Goal: Transaction & Acquisition: Purchase product/service

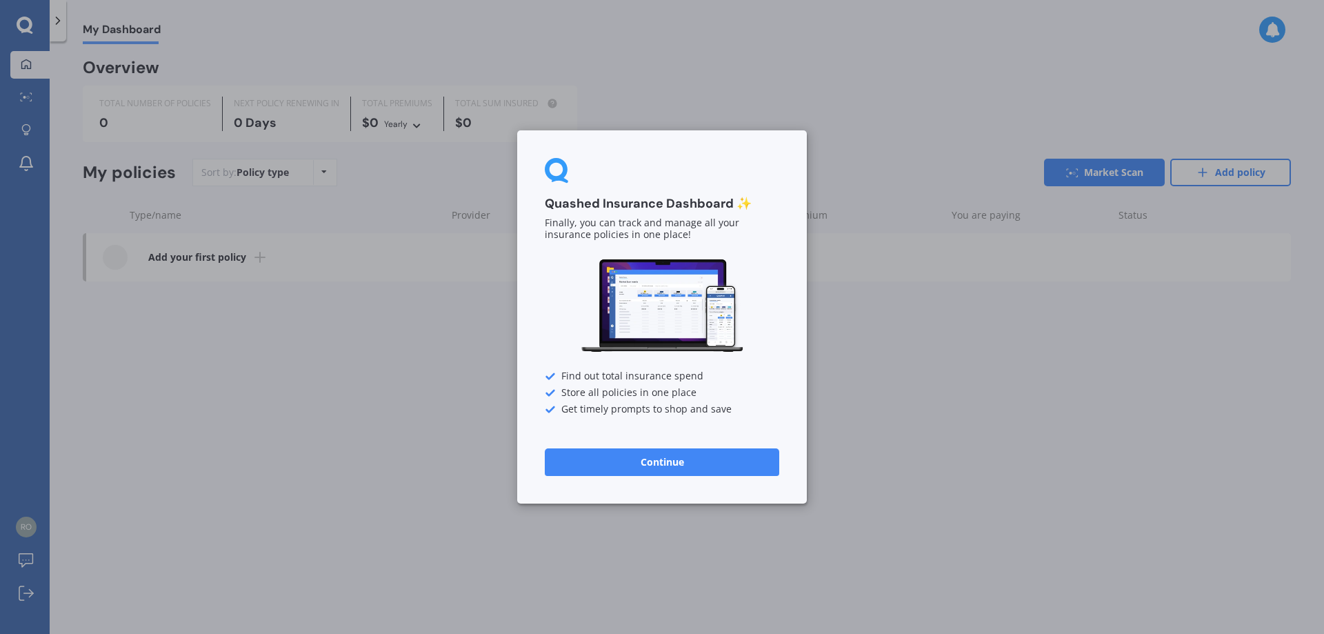
click at [679, 453] on button "Continue" at bounding box center [662, 462] width 234 height 28
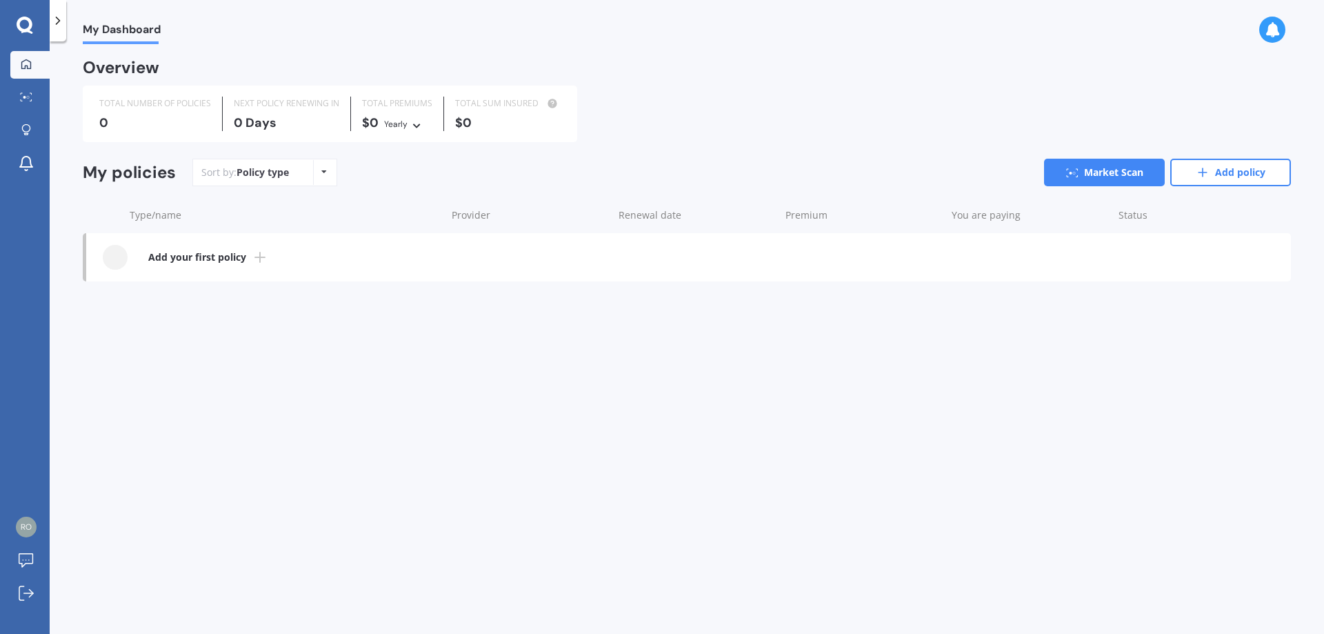
click at [252, 258] on icon at bounding box center [260, 257] width 17 height 17
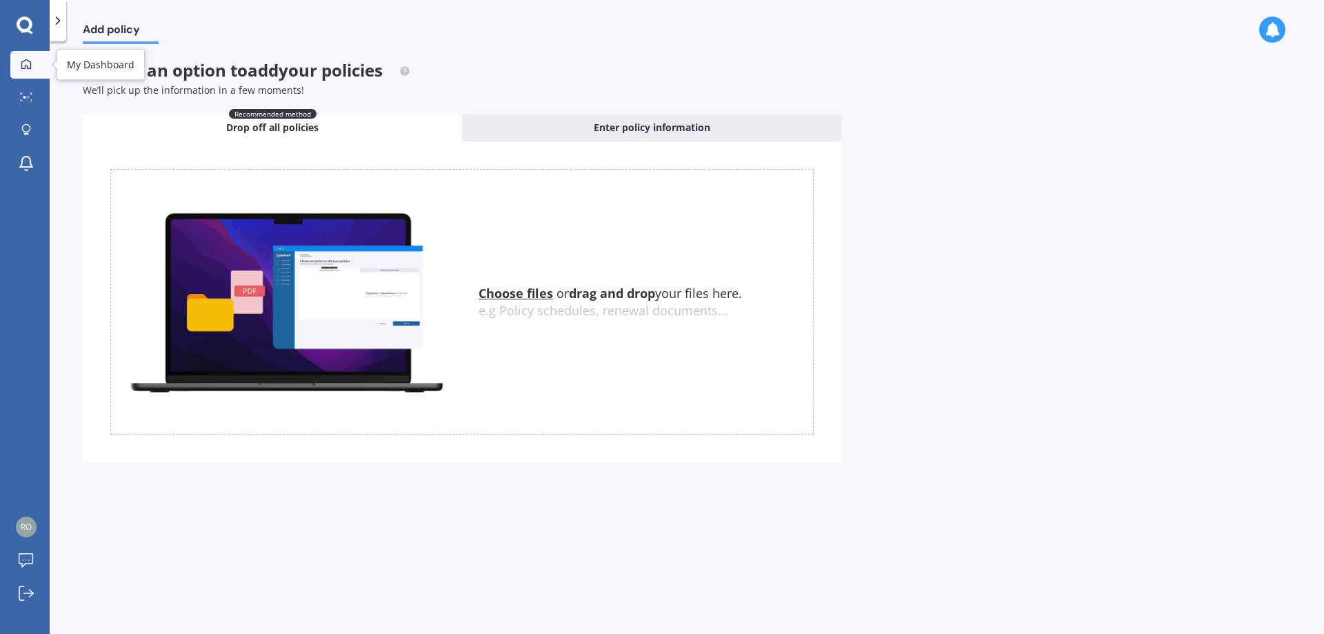
click at [12, 59] on link "My Dashboard" at bounding box center [29, 65] width 39 height 28
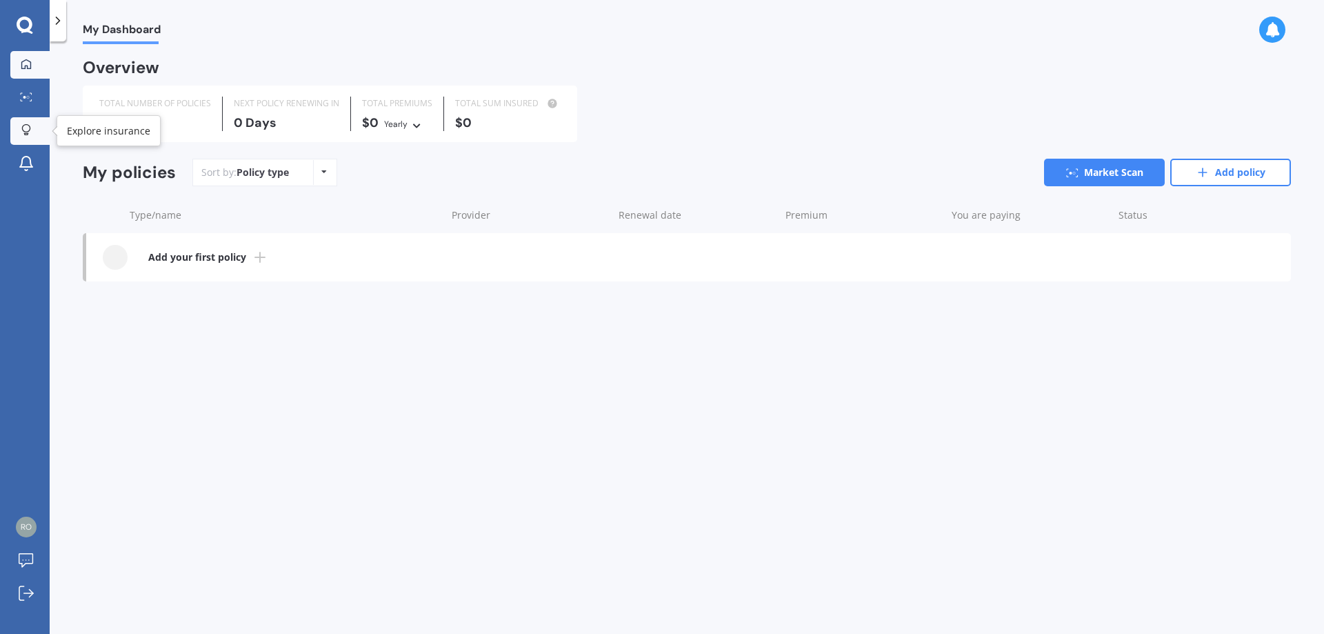
click at [30, 133] on icon at bounding box center [26, 130] width 10 height 12
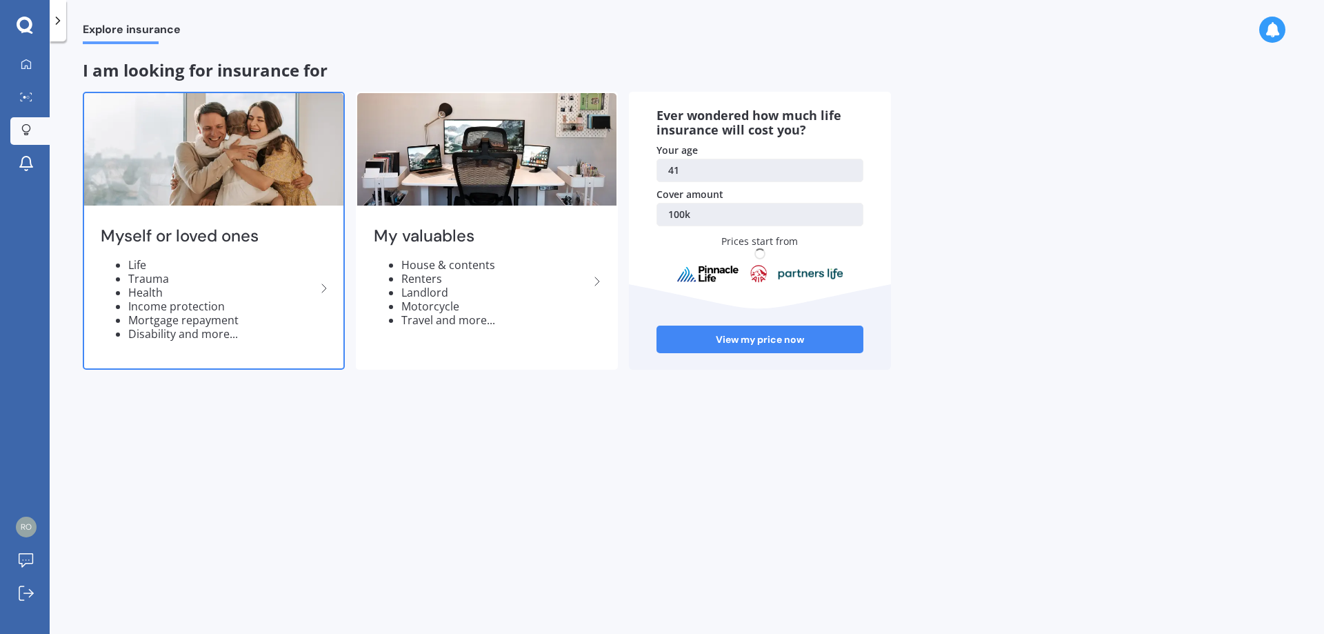
click at [245, 269] on li "Life" at bounding box center [222, 265] width 188 height 14
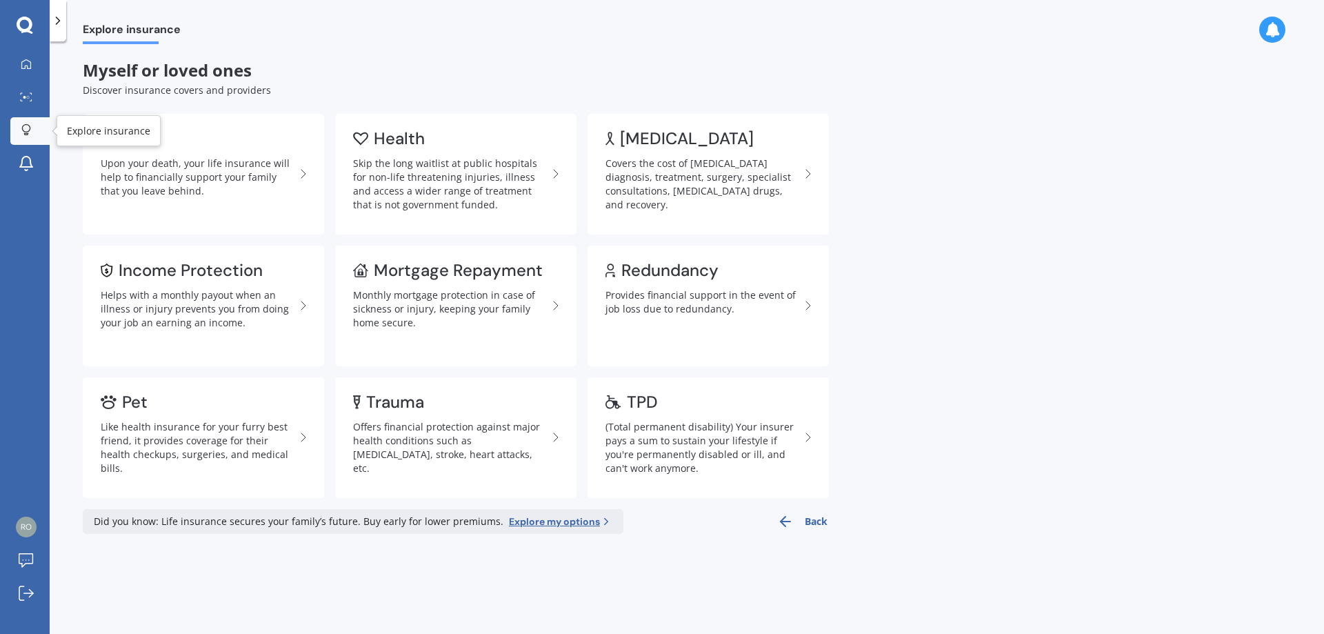
click at [27, 131] on icon at bounding box center [26, 130] width 10 height 12
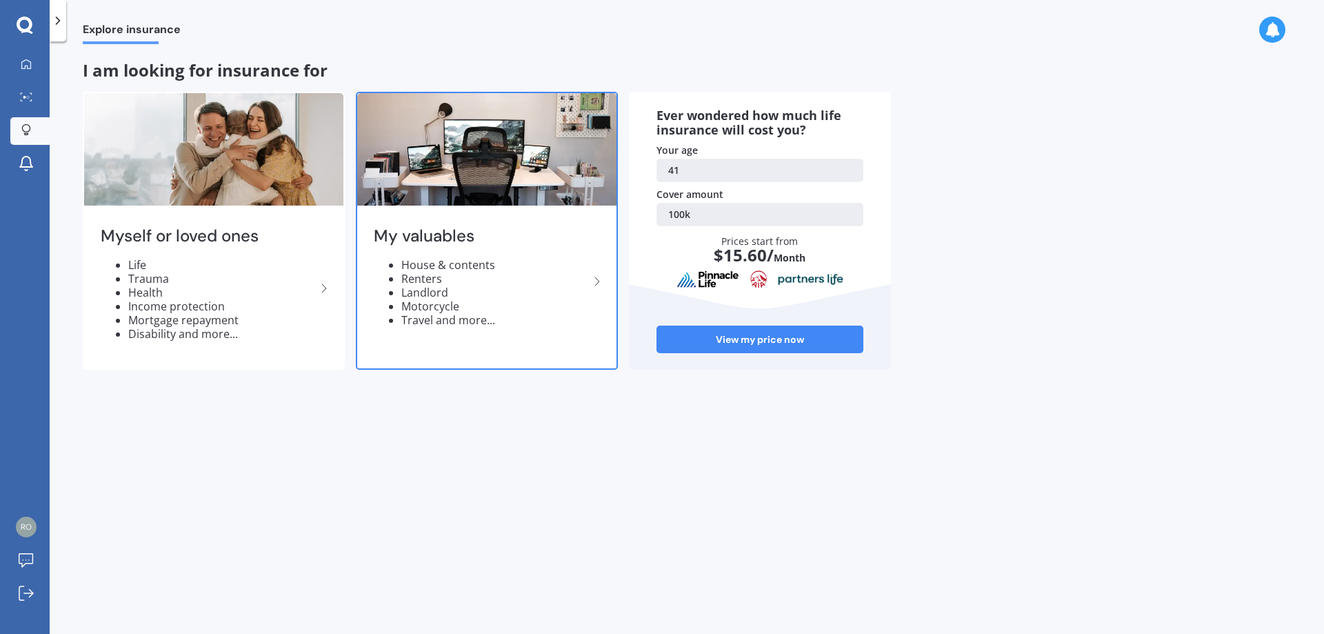
click at [461, 215] on div "My valuables House & contents Renters Landlord Motorcycle Travel and more..." at bounding box center [486, 282] width 259 height 146
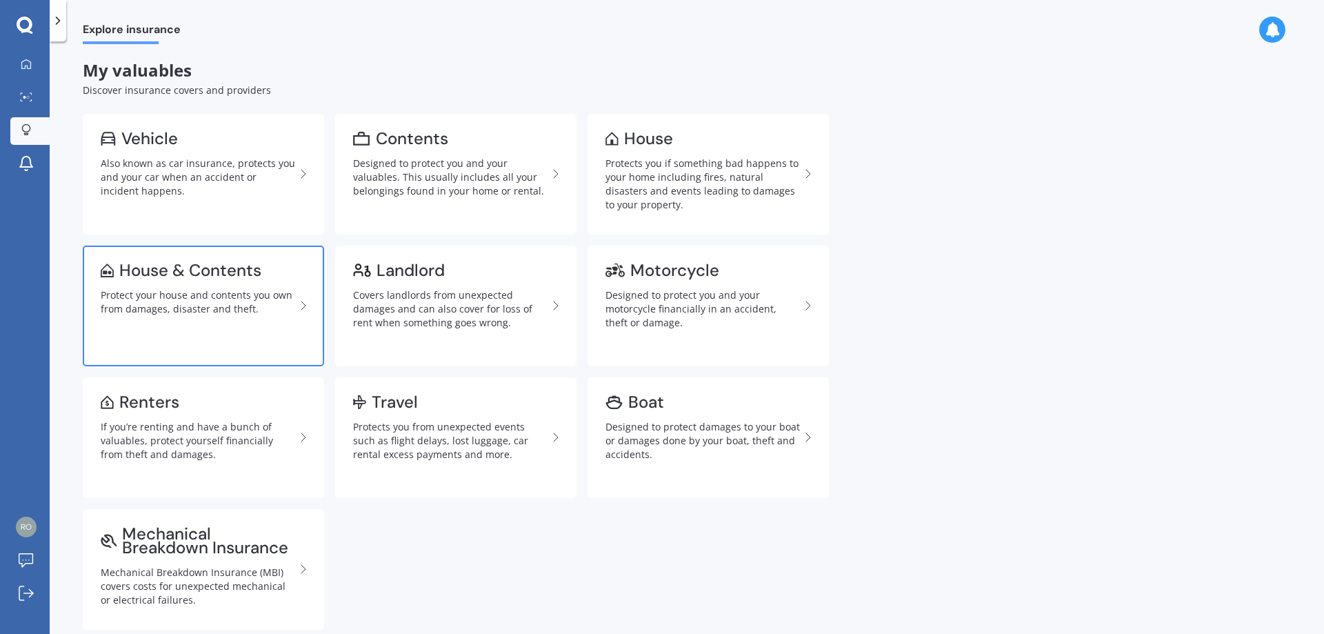
click at [184, 277] on div "House & Contents" at bounding box center [190, 270] width 142 height 14
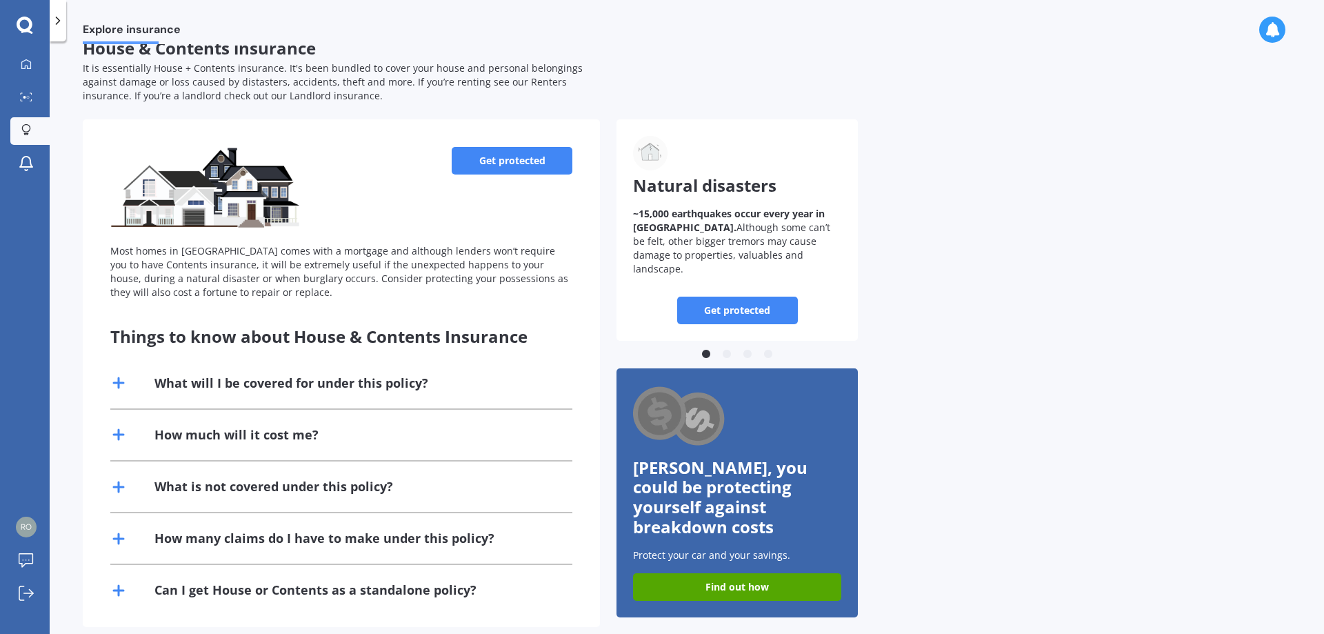
scroll to position [40, 0]
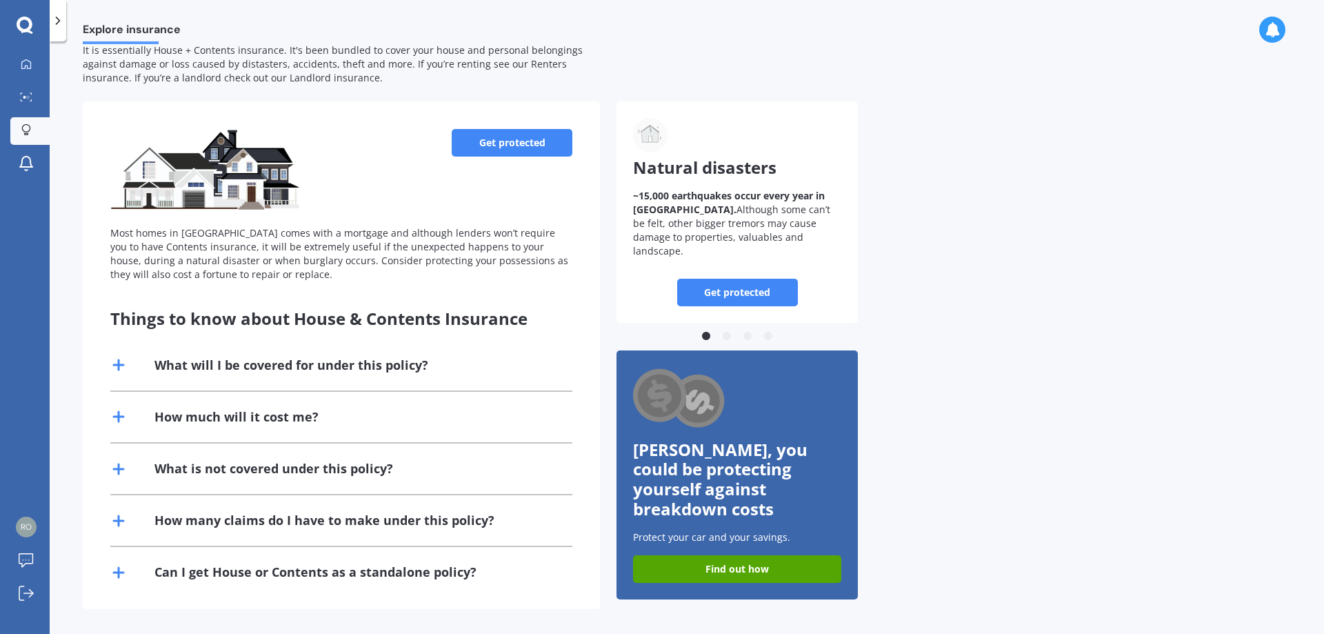
click at [479, 136] on link "Get protected" at bounding box center [512, 143] width 121 height 28
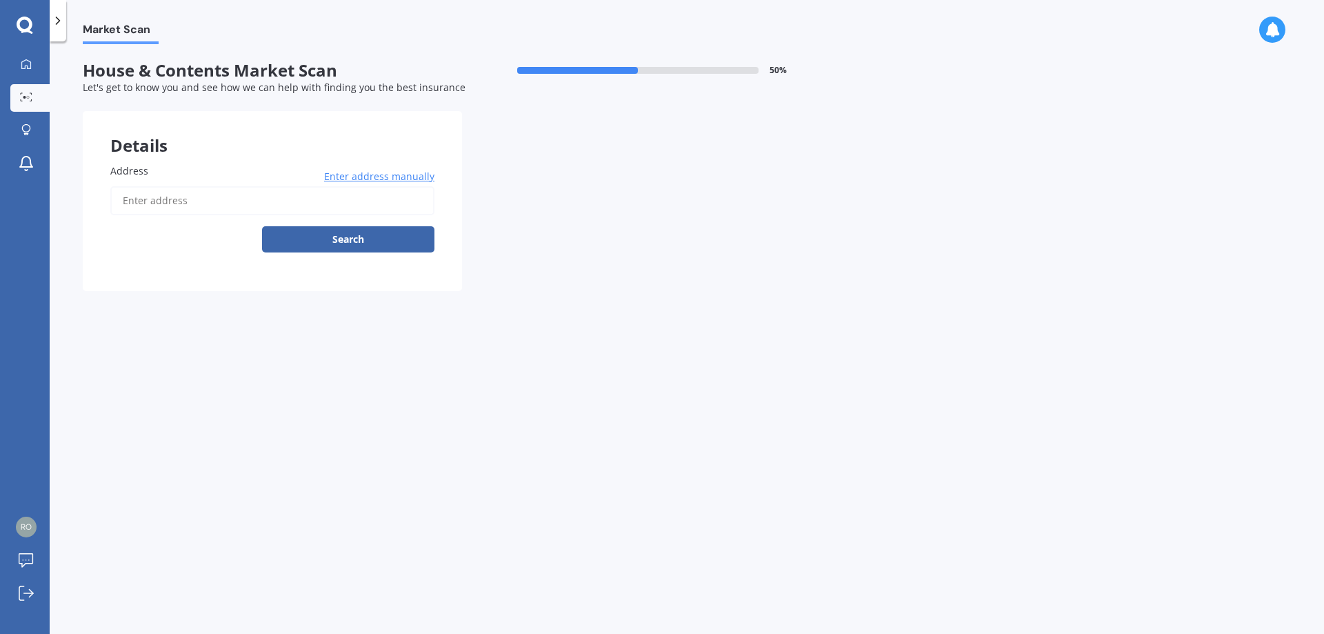
click at [235, 190] on input "Address" at bounding box center [272, 200] width 324 height 29
type input "137 Kings Crescent, Hutt Central, Lower Hutt 5010"
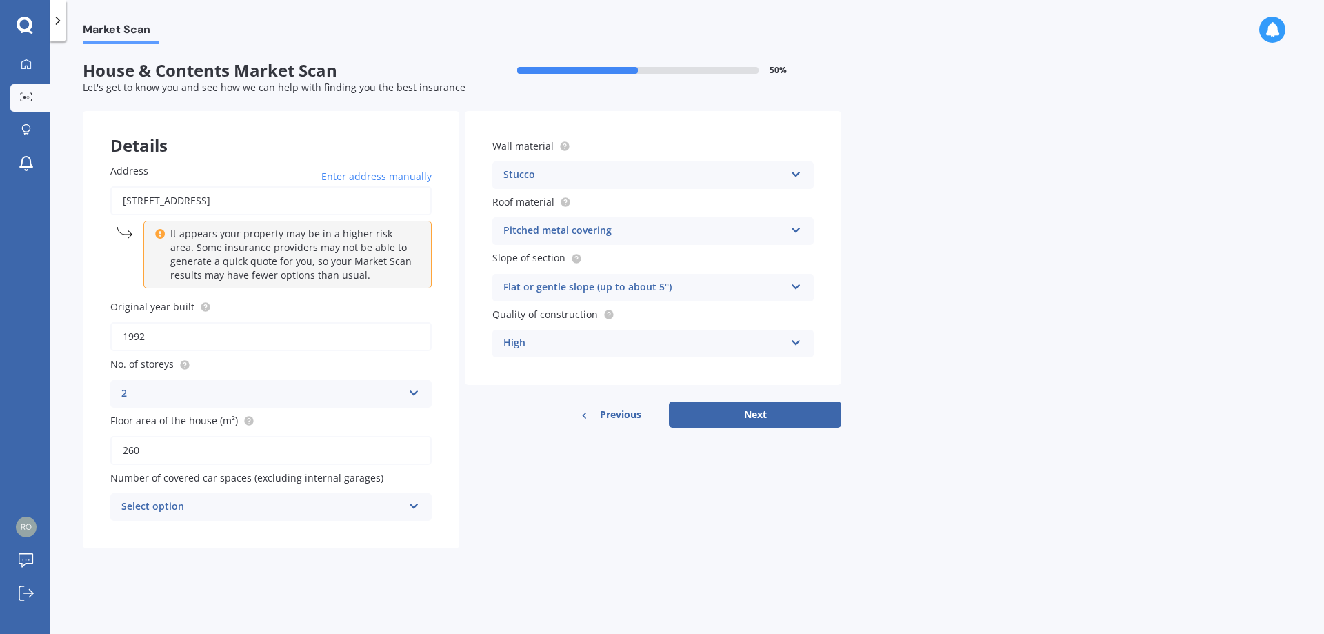
click at [167, 339] on input "1992" at bounding box center [270, 336] width 321 height 29
click at [252, 497] on div "Select option 0 1 2 3 4 5+" at bounding box center [270, 507] width 321 height 28
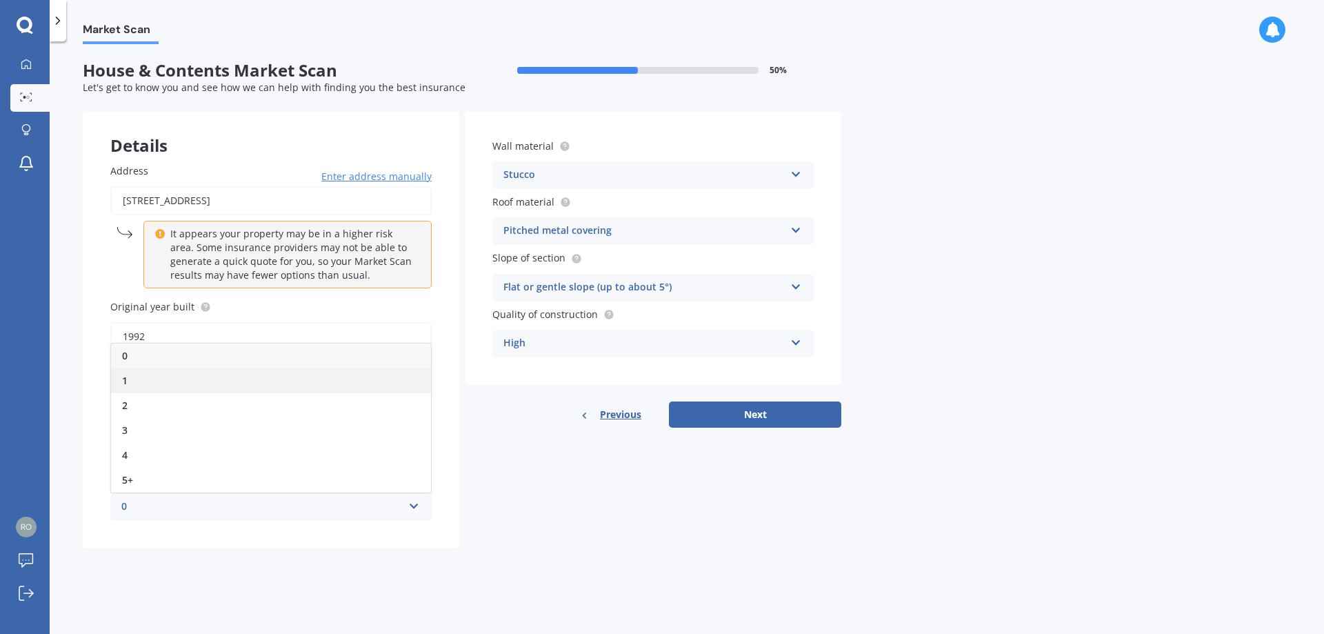
click at [146, 374] on div "1" at bounding box center [271, 380] width 320 height 25
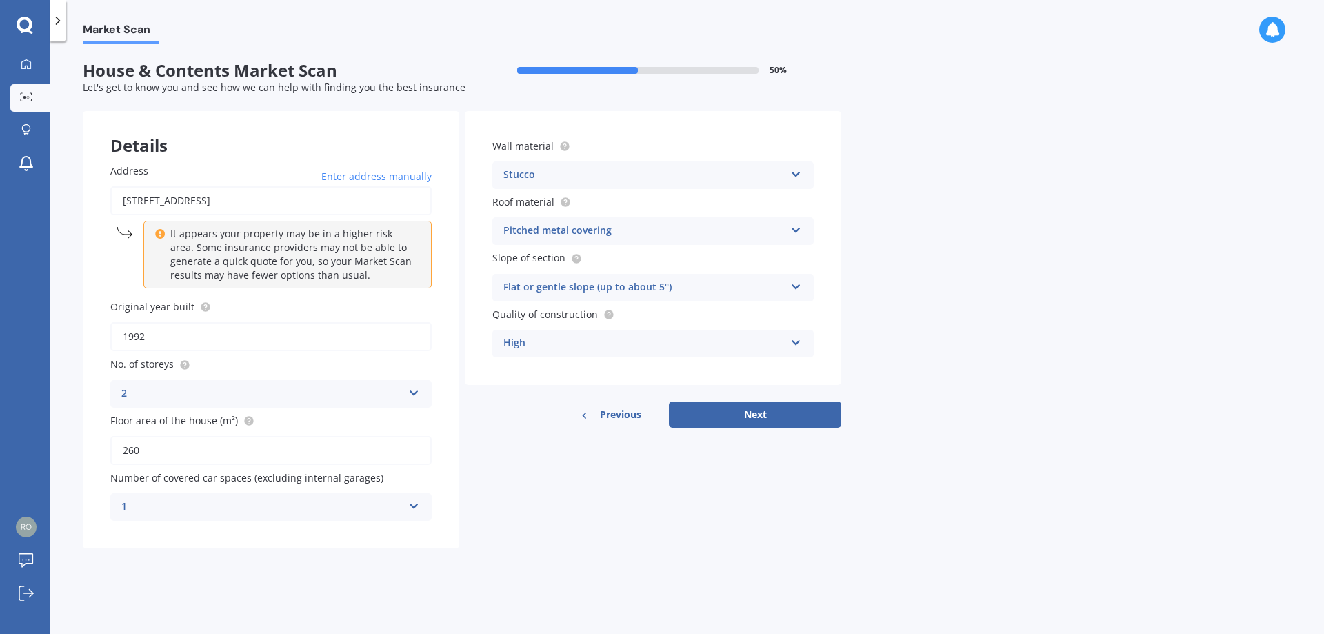
click at [568, 548] on div "Details Address 137 Kings Crescent, Hutt Central, Lower Hutt 5010 Enter address…" at bounding box center [462, 329] width 759 height 437
click at [809, 415] on button "Next" at bounding box center [755, 414] width 172 height 26
select select "08"
select select "12"
select select "1983"
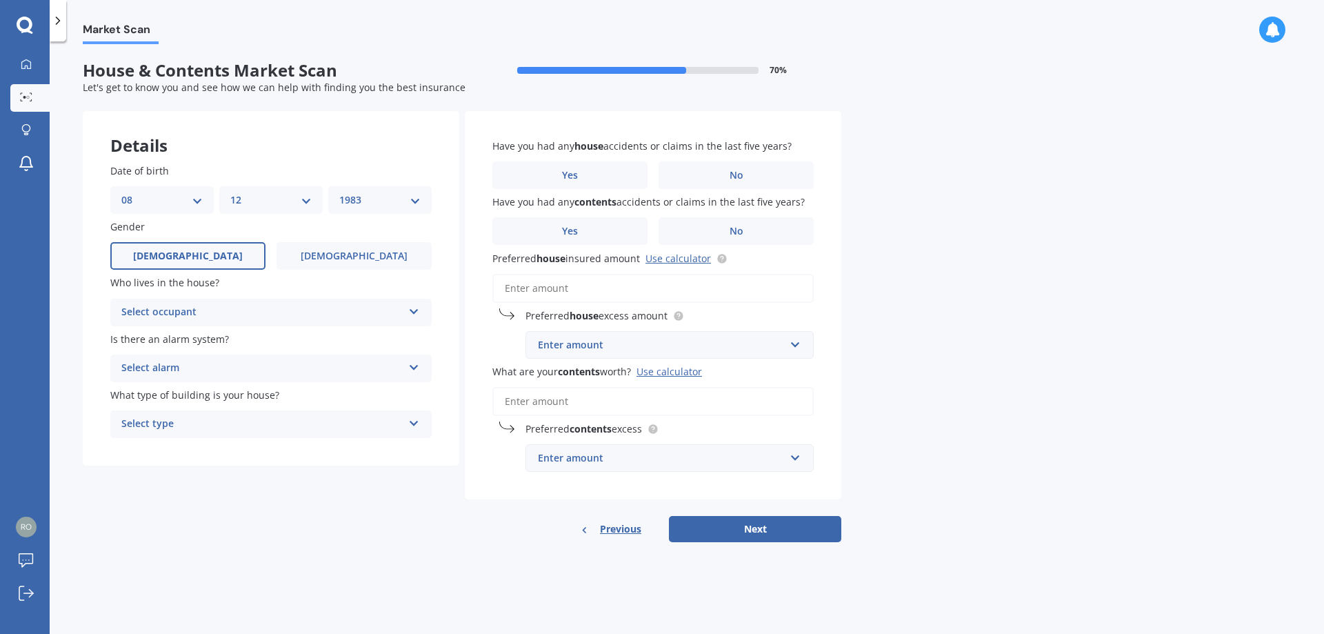
click at [241, 311] on div "Select occupant" at bounding box center [261, 312] width 281 height 17
click at [211, 343] on div "Owner" at bounding box center [271, 339] width 320 height 25
click at [214, 361] on div "Select alarm" at bounding box center [261, 368] width 281 height 17
click at [188, 393] on span "Yes, monitored" at bounding box center [158, 394] width 72 height 13
click at [188, 416] on div "Select type" at bounding box center [261, 424] width 281 height 17
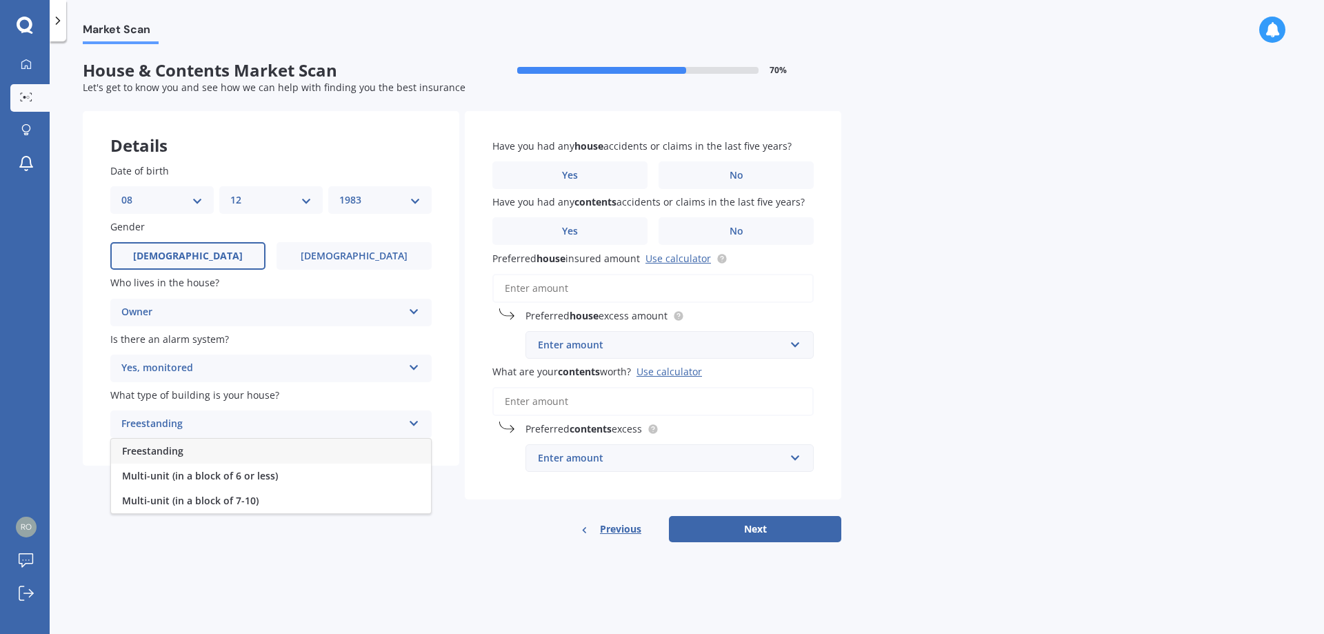
click at [212, 452] on div "Freestanding" at bounding box center [271, 451] width 320 height 25
click at [694, 177] on label "No" at bounding box center [736, 175] width 155 height 28
click at [0, 0] on input "No" at bounding box center [0, 0] width 0 height 0
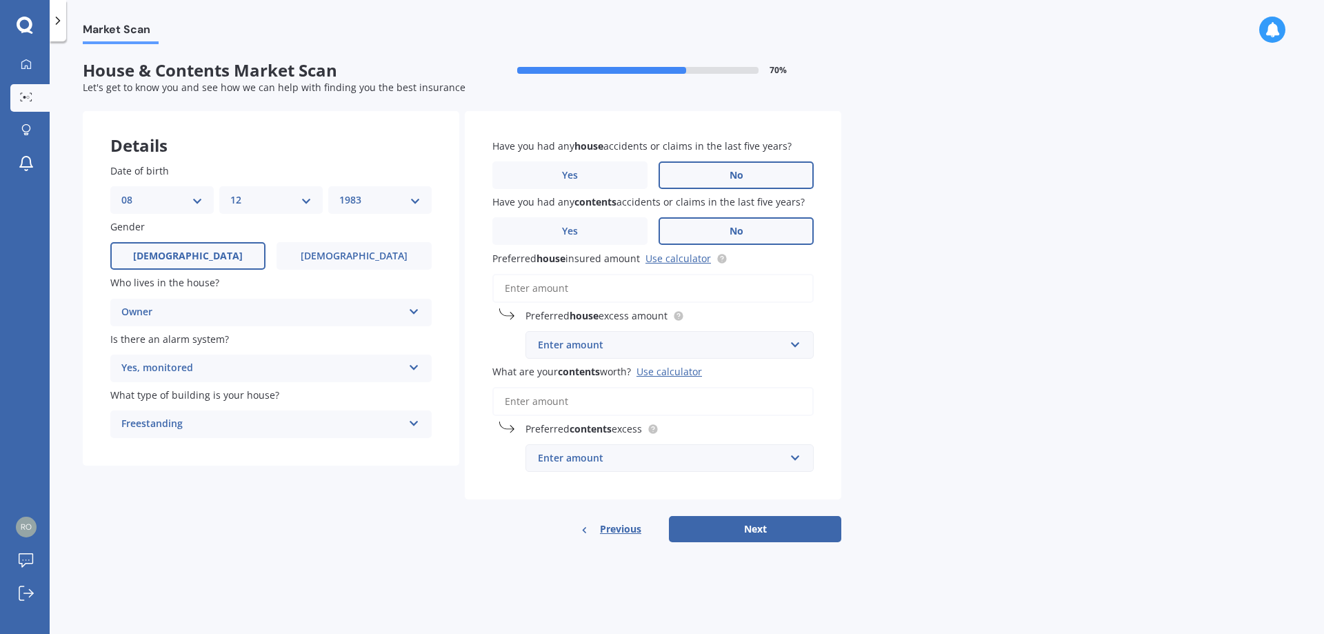
click at [711, 239] on label "No" at bounding box center [736, 231] width 155 height 28
click at [0, 0] on input "No" at bounding box center [0, 0] width 0 height 0
click at [594, 278] on input "Preferred house insured amount Use calculator" at bounding box center [652, 288] width 321 height 29
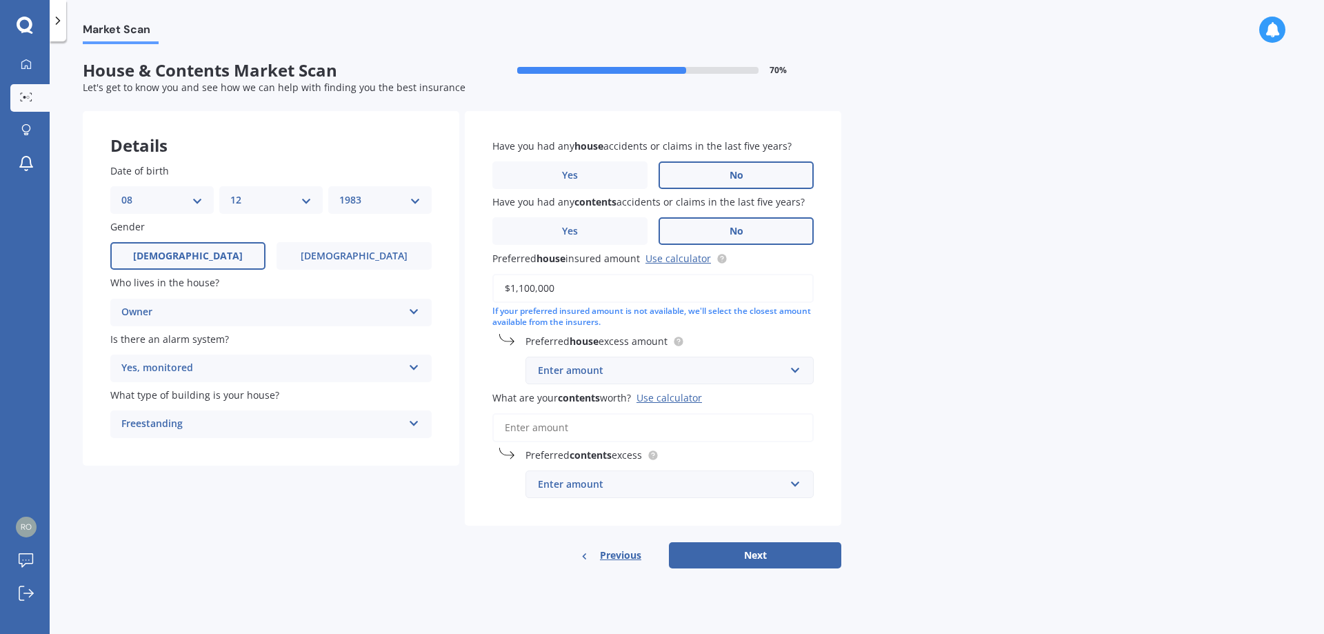
type input "$1,100,000"
click at [963, 354] on div "Market Scan House & Contents Market Scan 70 % Let's get to know you and see how…" at bounding box center [687, 340] width 1274 height 592
click at [648, 372] on div "Enter amount" at bounding box center [661, 370] width 247 height 15
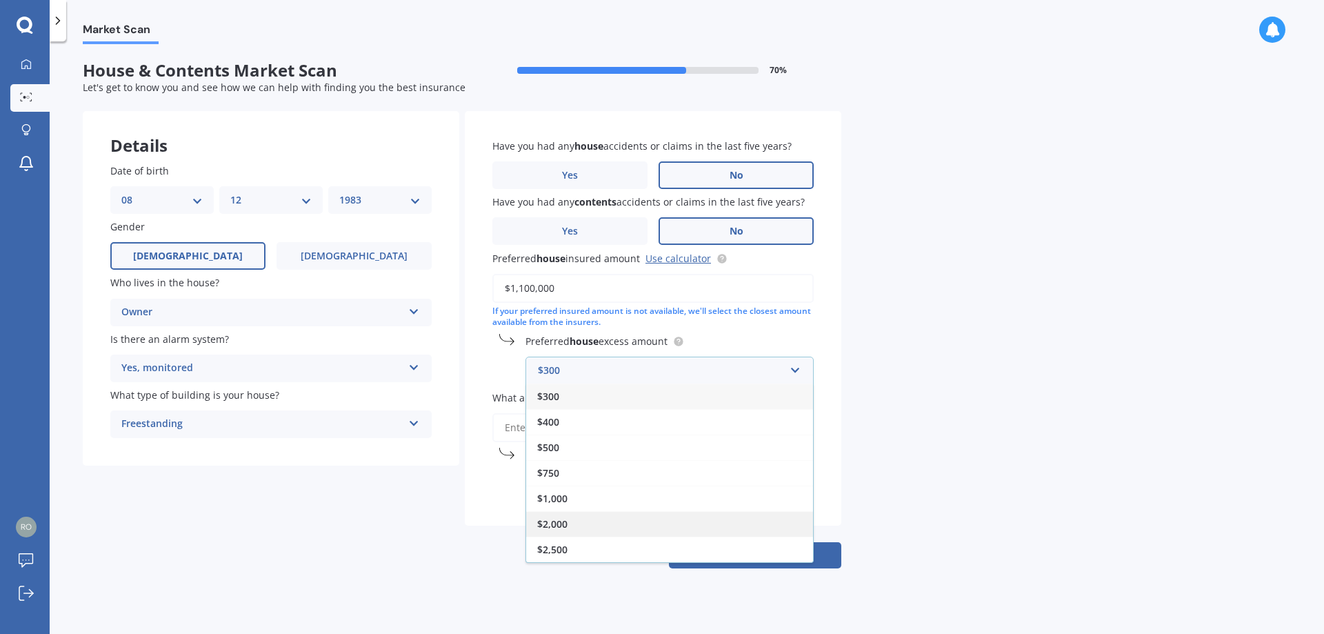
click at [561, 514] on div "$2,000" at bounding box center [669, 524] width 287 height 26
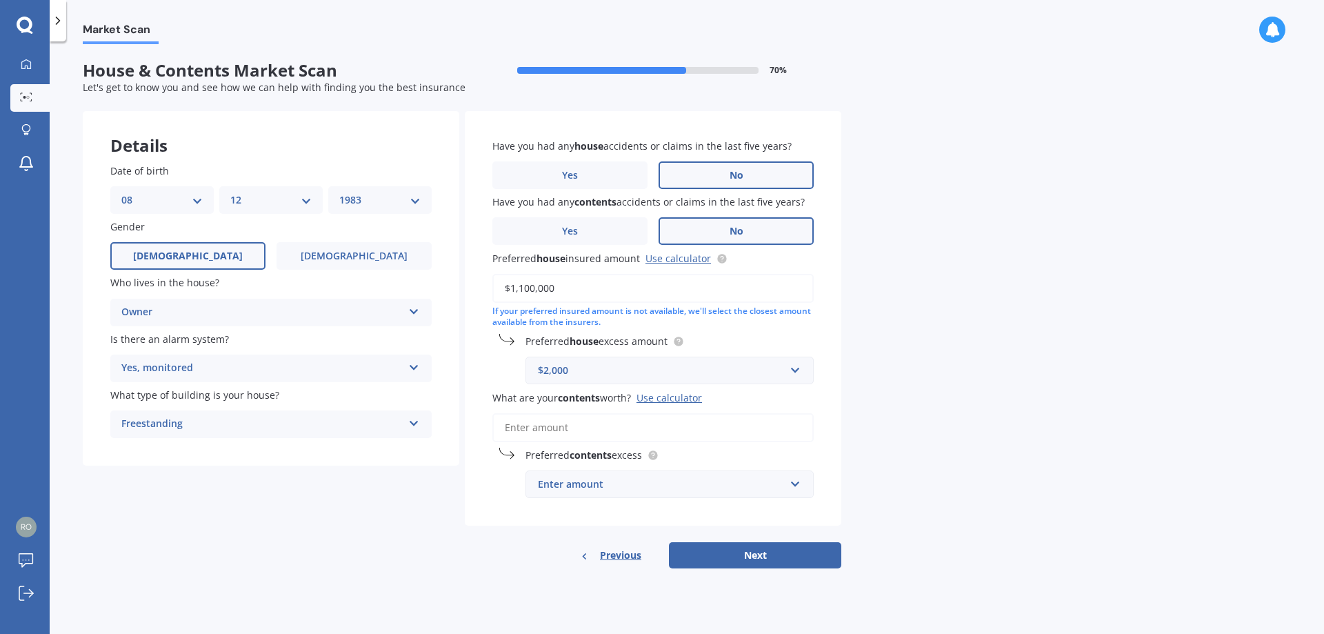
click at [592, 432] on input "What are your contents worth? Use calculator" at bounding box center [652, 427] width 321 height 29
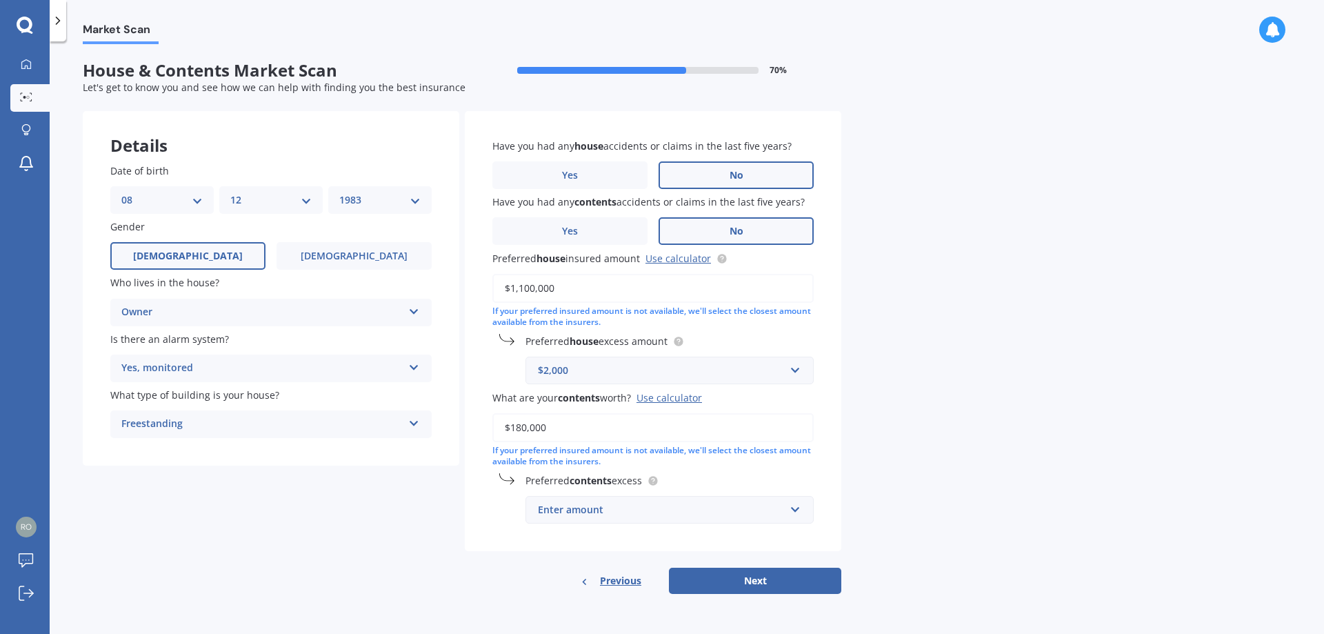
type input "$180,000"
click at [608, 511] on div "Enter amount" at bounding box center [661, 509] width 247 height 15
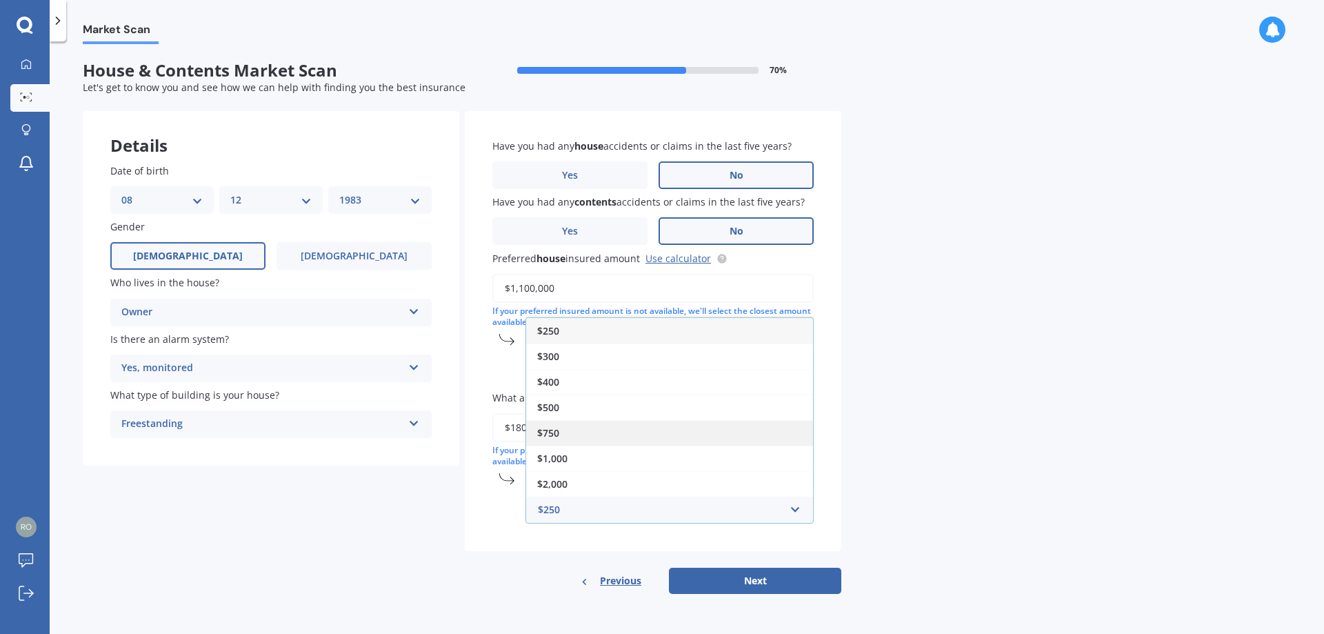
click at [566, 427] on div "$750" at bounding box center [669, 433] width 287 height 26
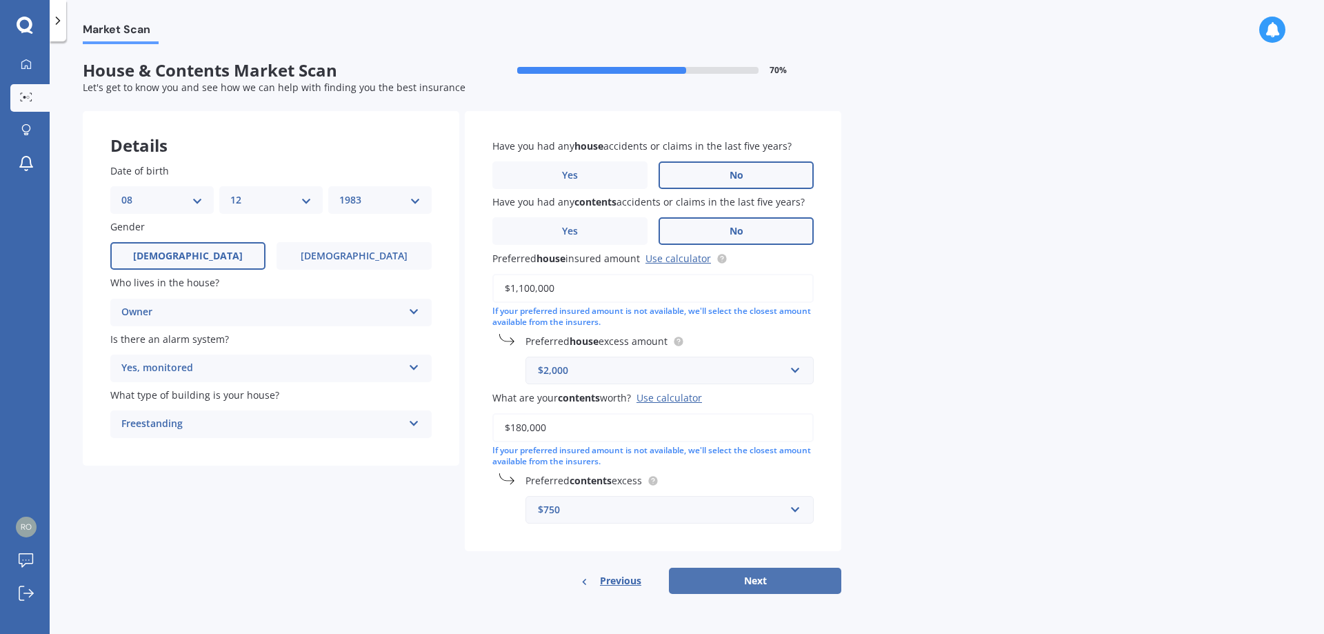
click at [741, 572] on button "Next" at bounding box center [755, 581] width 172 height 26
select select "08"
select select "12"
select select "1983"
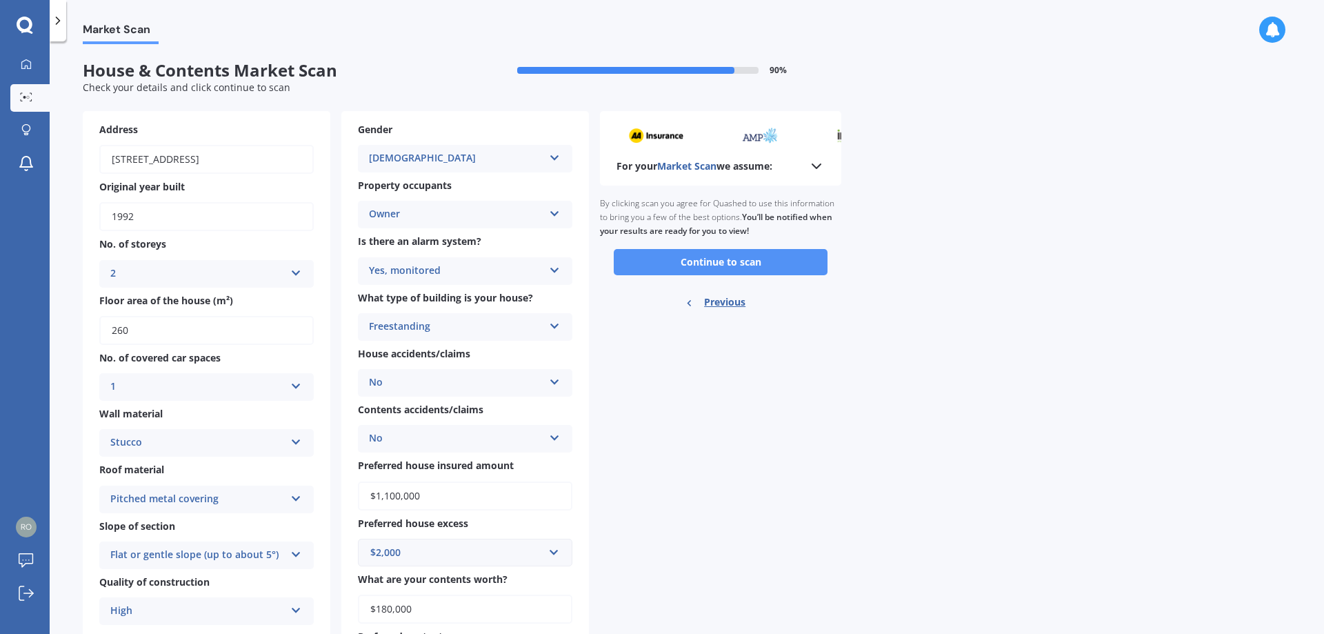
click at [690, 265] on button "Continue to scan" at bounding box center [721, 262] width 214 height 26
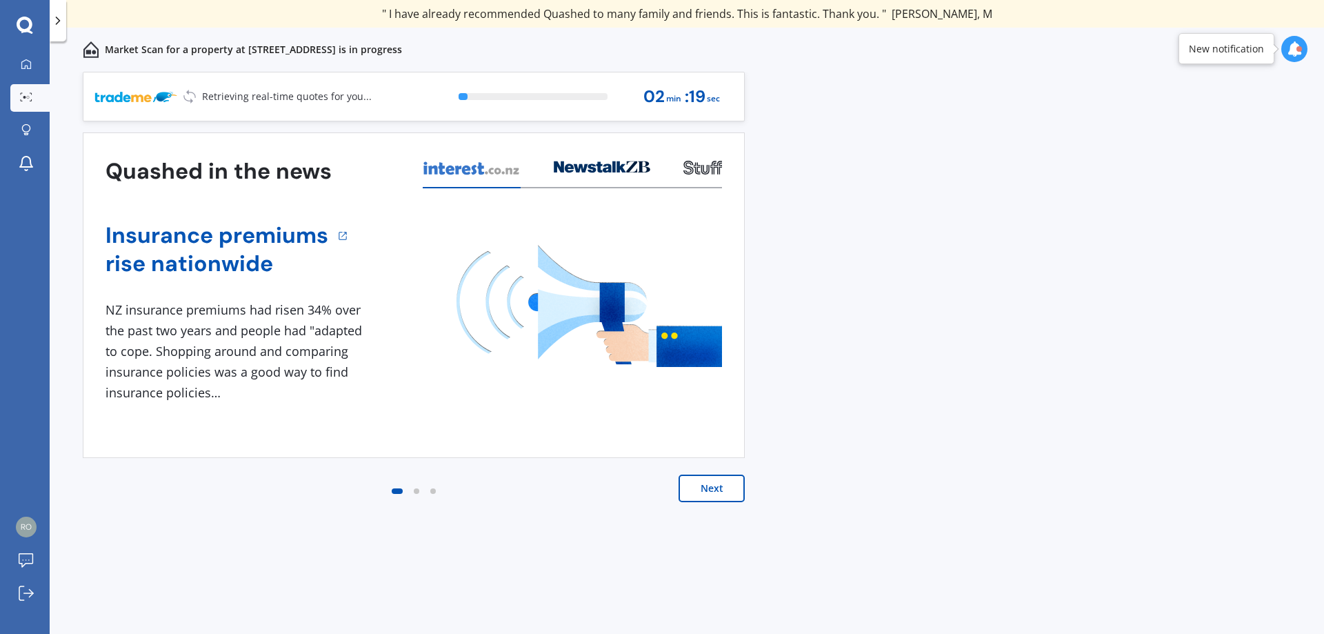
click at [712, 481] on button "Next" at bounding box center [712, 488] width 66 height 28
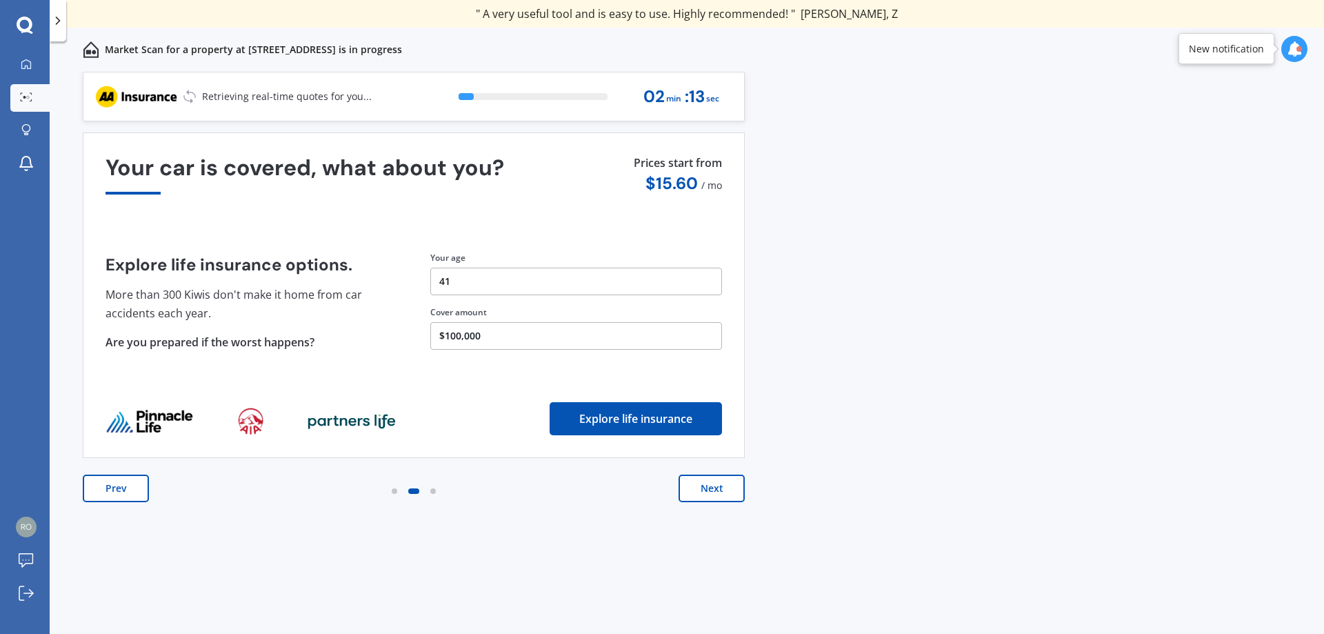
click at [464, 276] on button "41" at bounding box center [576, 282] width 292 height 28
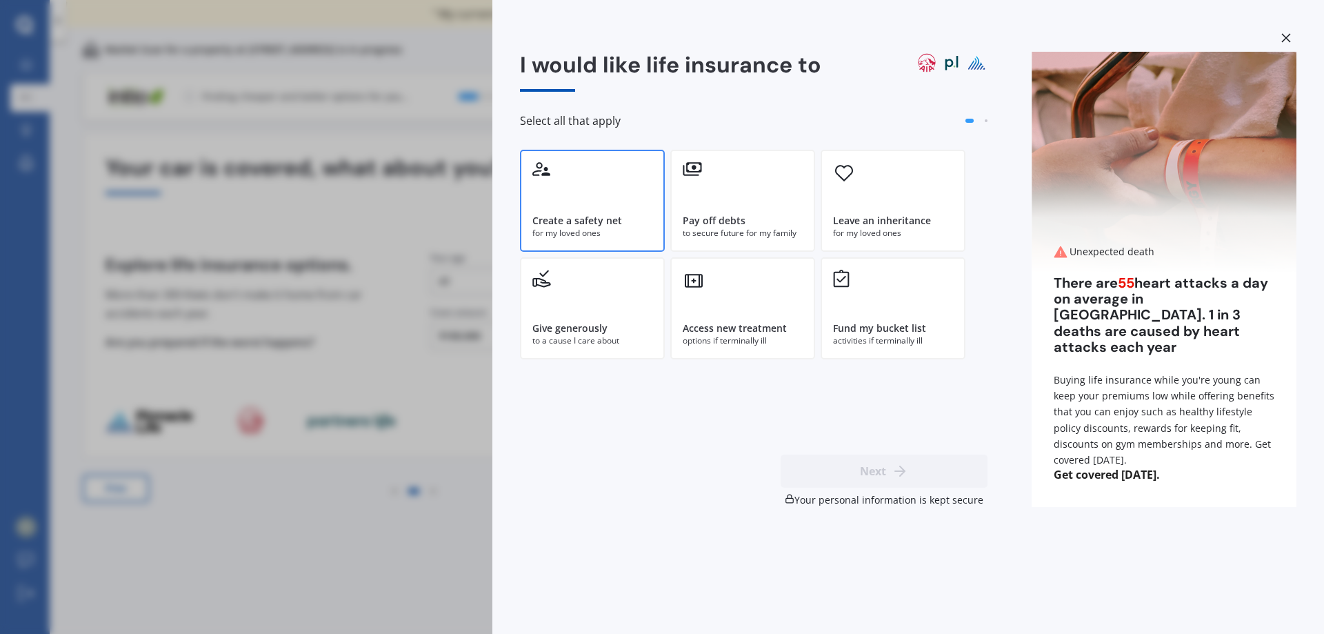
click at [586, 186] on div "Create a safety net for my loved ones" at bounding box center [592, 201] width 145 height 102
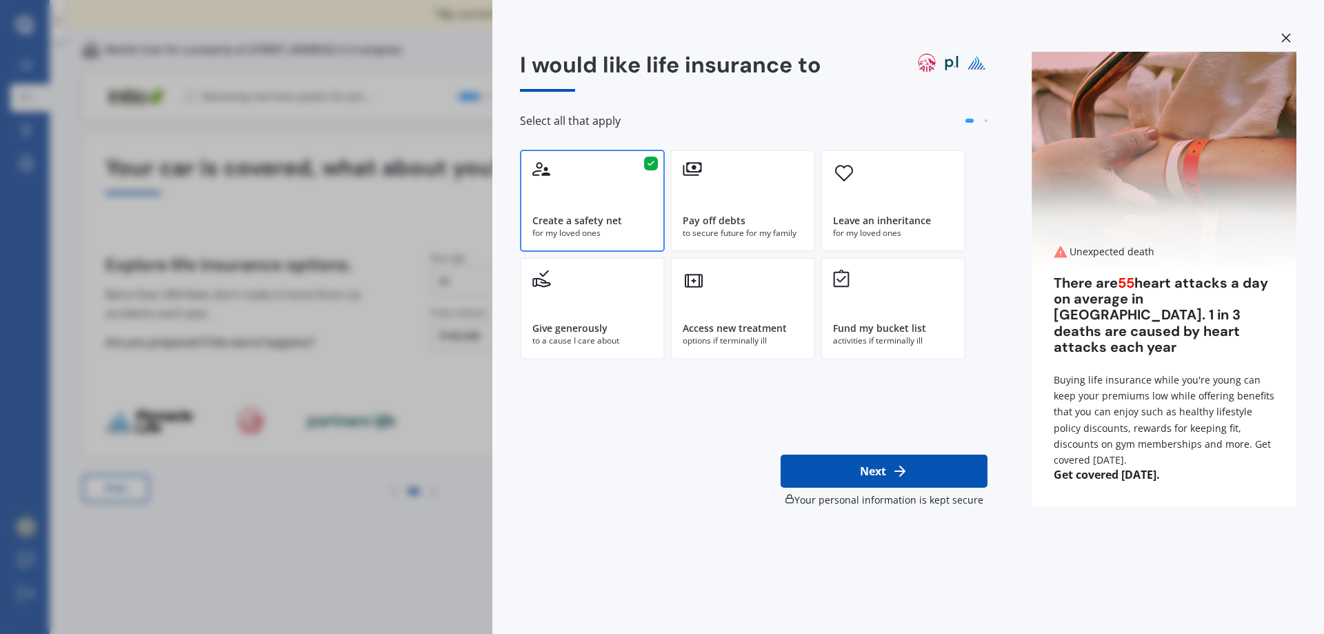
click at [865, 462] on button "Next" at bounding box center [884, 470] width 207 height 33
select select "08"
select select "12"
select select "1983"
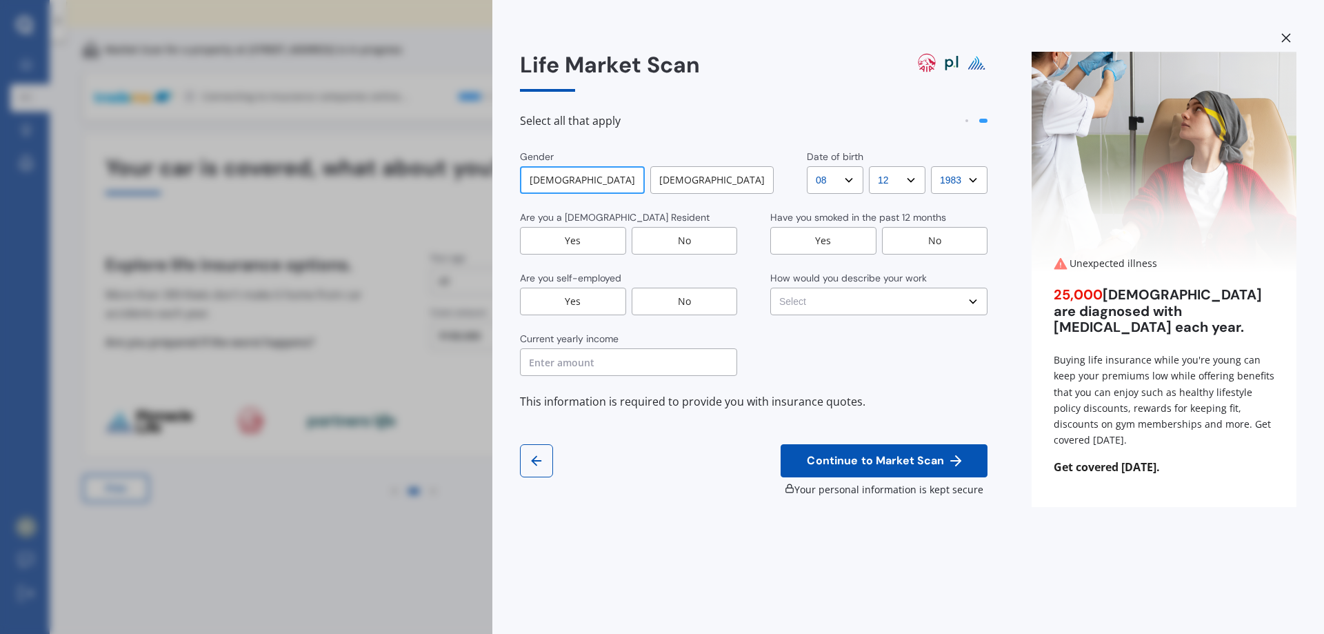
click at [580, 249] on div "Yes" at bounding box center [573, 241] width 106 height 28
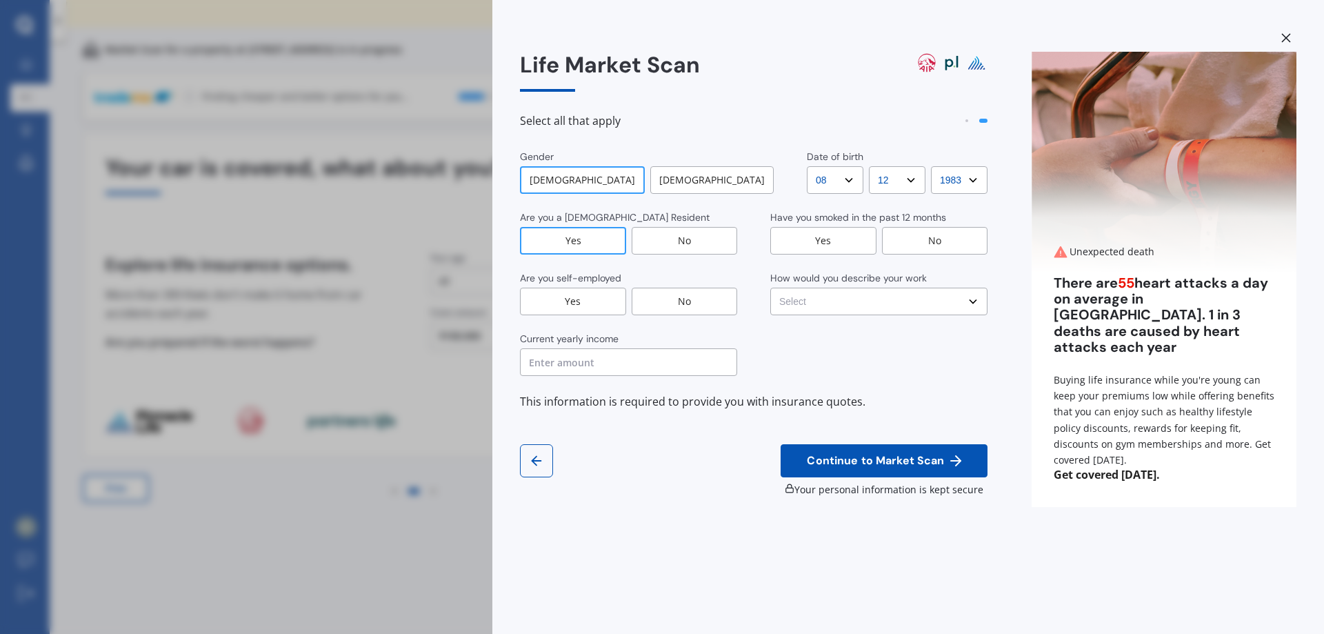
click at [588, 299] on div "Yes" at bounding box center [573, 302] width 106 height 28
click at [605, 359] on input "text" at bounding box center [628, 362] width 217 height 28
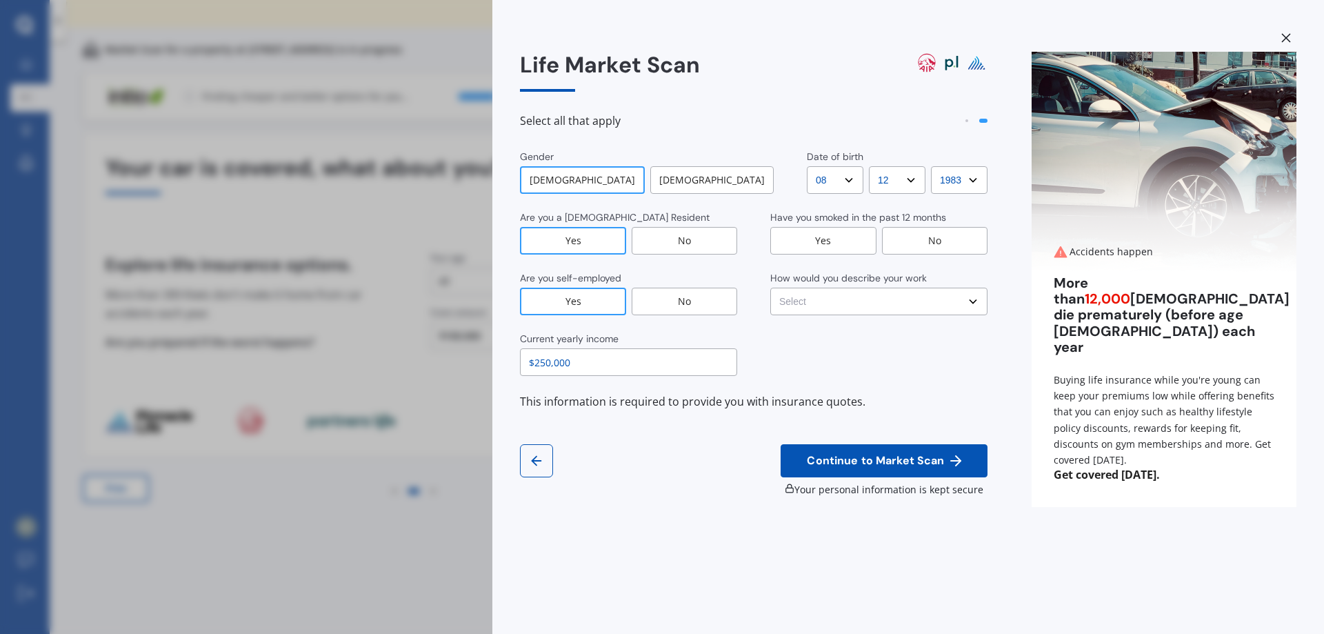
type input "$250,000"
click at [823, 245] on div "Yes" at bounding box center [823, 241] width 106 height 28
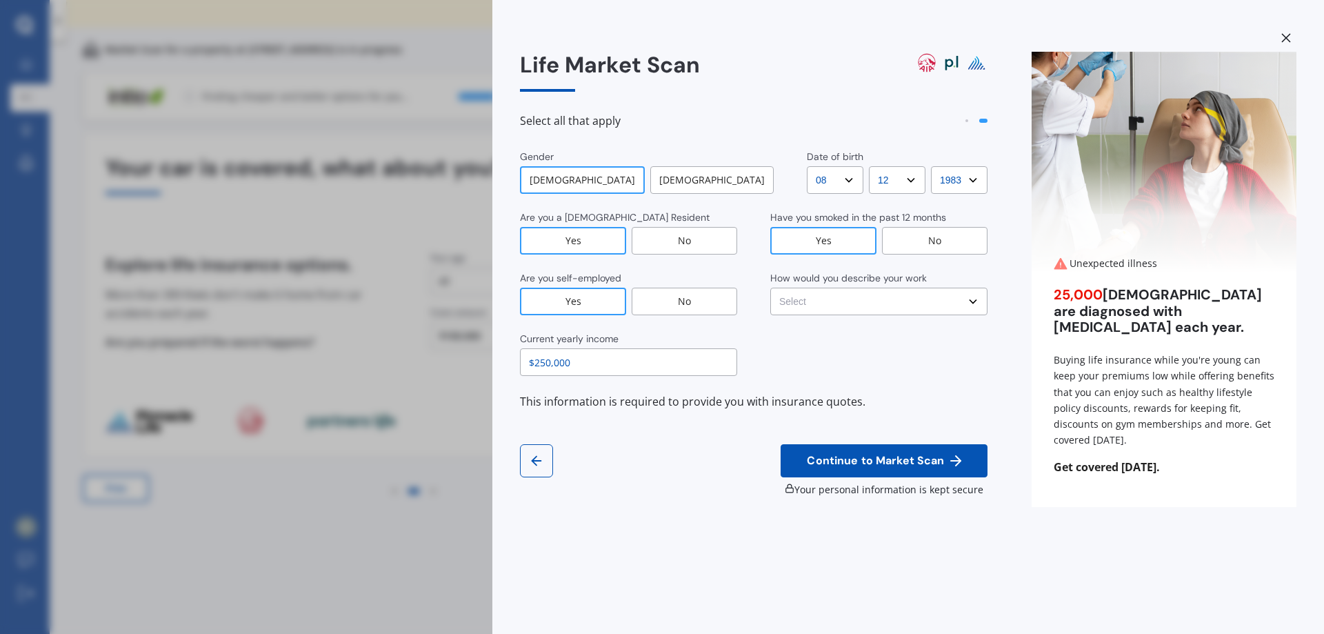
click at [903, 234] on div "No" at bounding box center [935, 241] width 106 height 28
click at [925, 293] on select "Select No manual work e.g. lawyer, consultant, engineer Light manual work e.g. …" at bounding box center [878, 302] width 217 height 28
select select "No manual work e.g. lawyer, consultant, engineer"
click at [770, 288] on select "Select No manual work e.g. lawyer, consultant, engineer Light manual work e.g. …" at bounding box center [878, 302] width 217 height 28
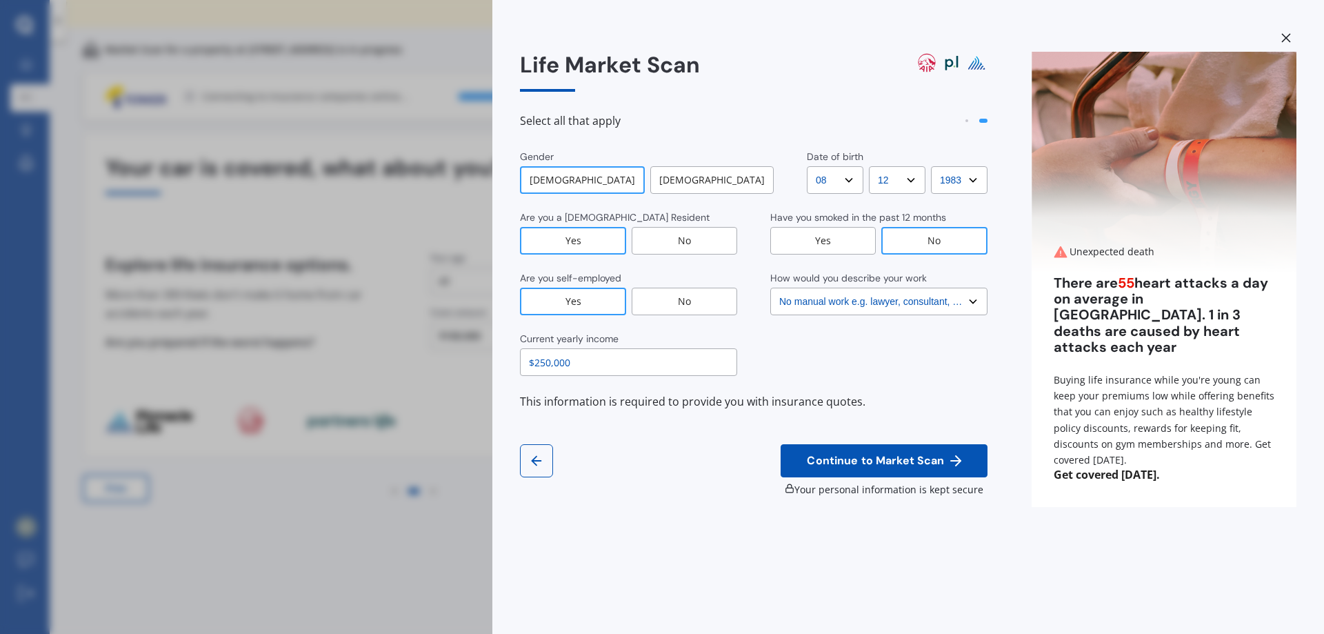
click at [910, 456] on span "Continue to Market Scan" at bounding box center [875, 460] width 143 height 13
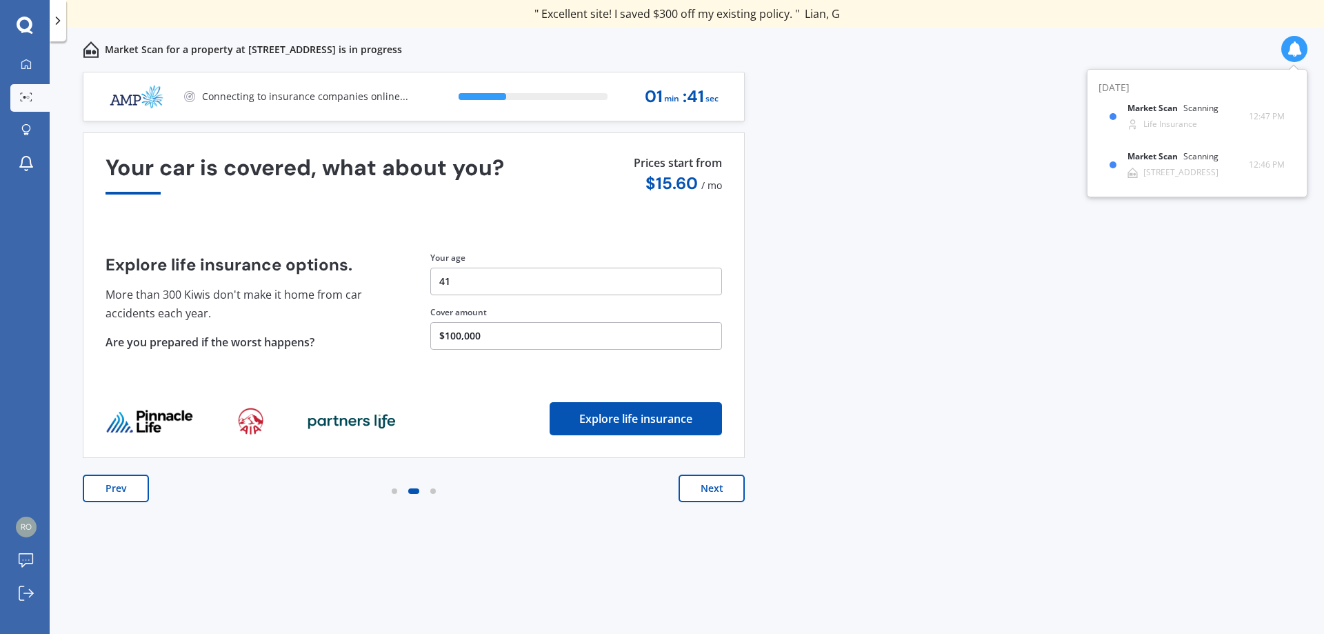
click at [508, 282] on button "41" at bounding box center [576, 282] width 292 height 28
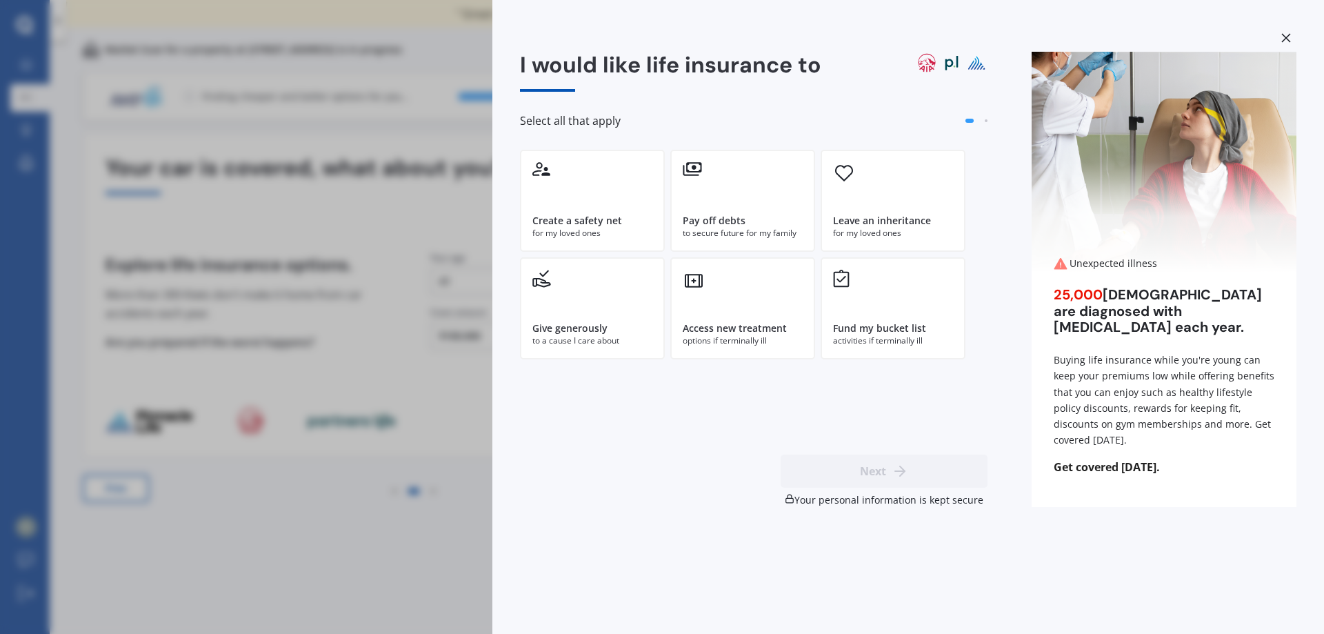
click at [1282, 35] on icon at bounding box center [1286, 38] width 10 height 10
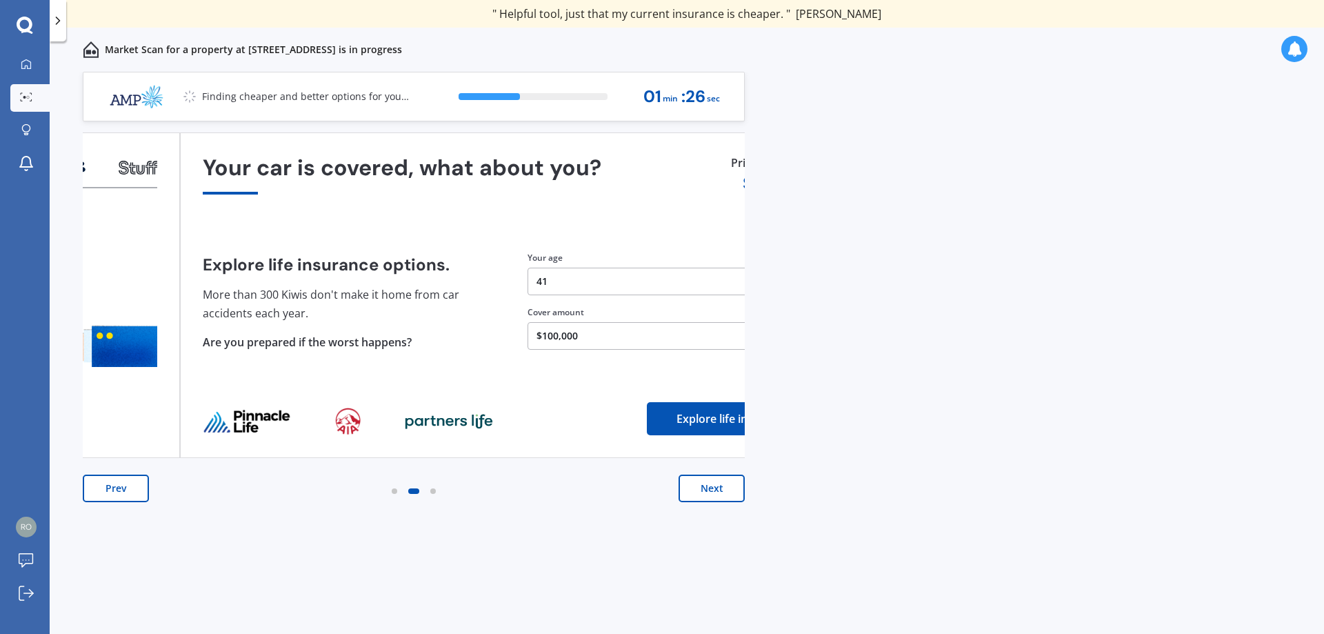
drag, startPoint x: 519, startPoint y: 325, endPoint x: 616, endPoint y: 382, distance: 112.8
click at [616, 382] on div "Your car is covered, what about you? Explore life insurance options. More than …" at bounding box center [511, 295] width 617 height 280
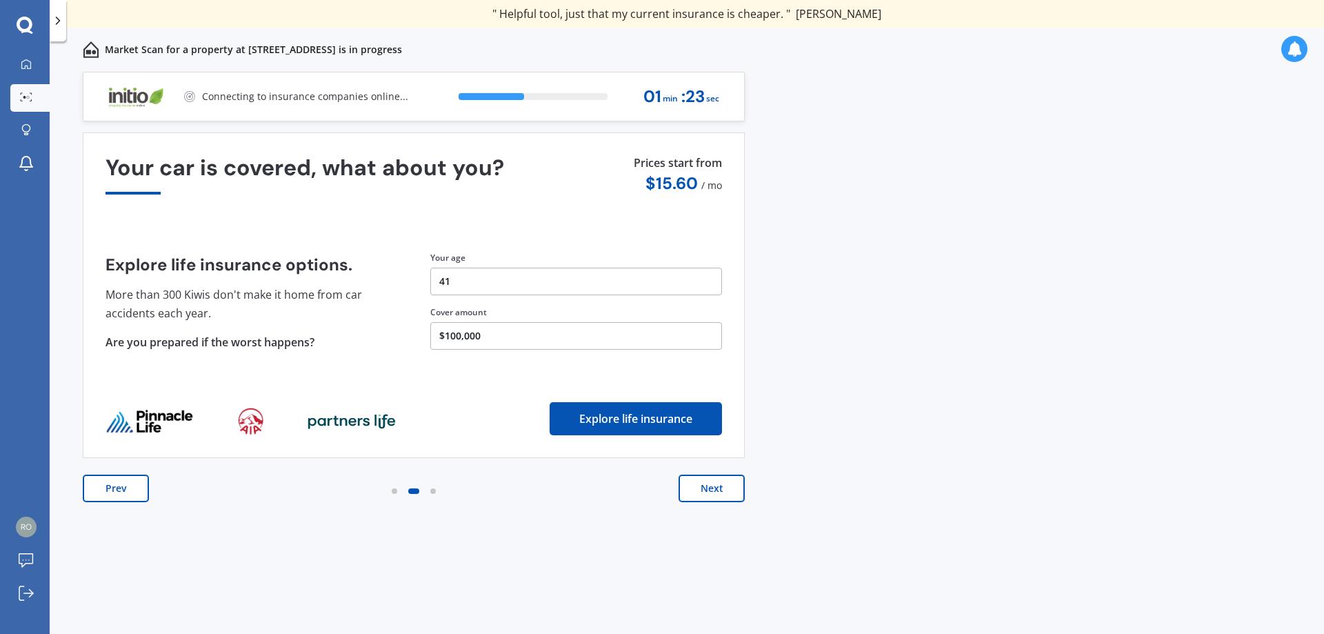
click at [512, 322] on button "$100,000" at bounding box center [576, 336] width 292 height 28
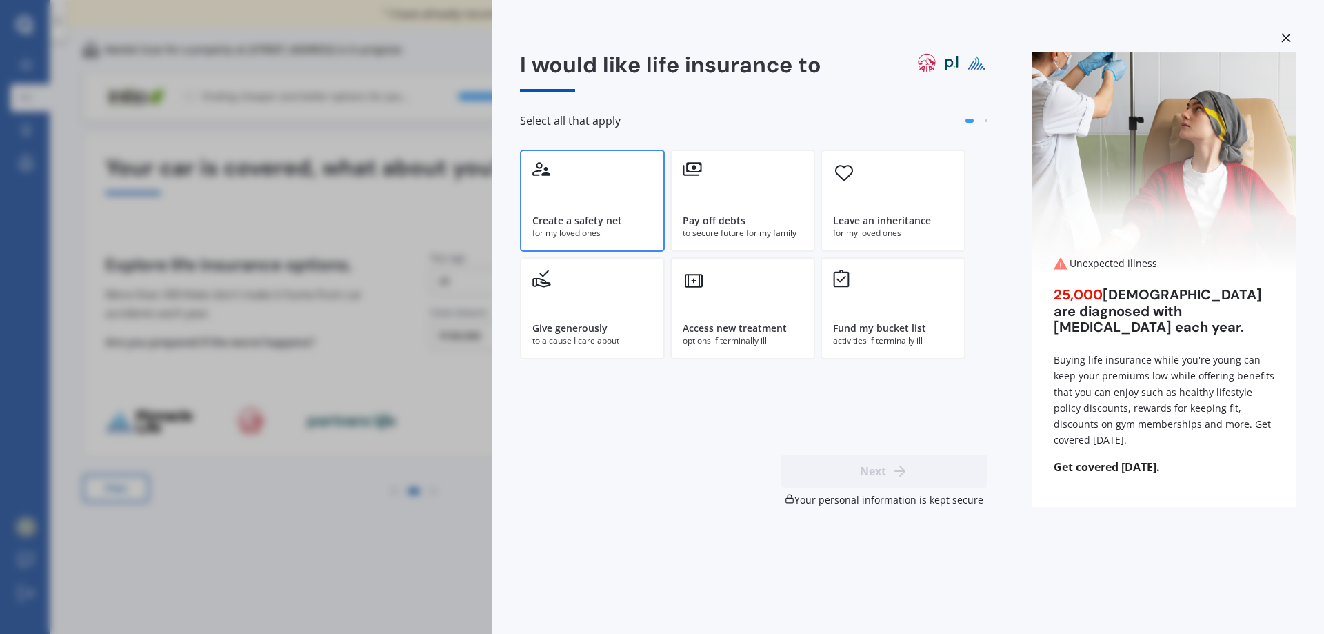
click at [605, 189] on div "Create a safety net for my loved ones" at bounding box center [592, 201] width 145 height 102
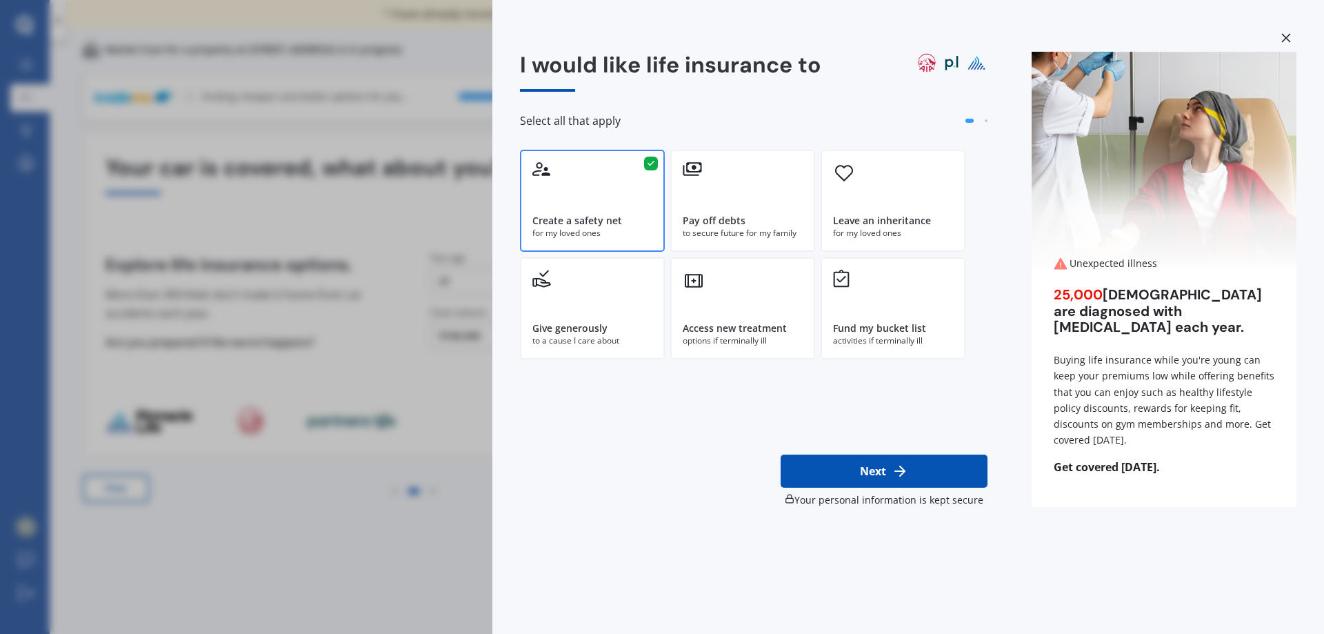
click at [897, 473] on icon at bounding box center [900, 471] width 17 height 17
select select "08"
select select "12"
select select "1983"
select select "No manual work e.g. lawyer, consultant, engineer"
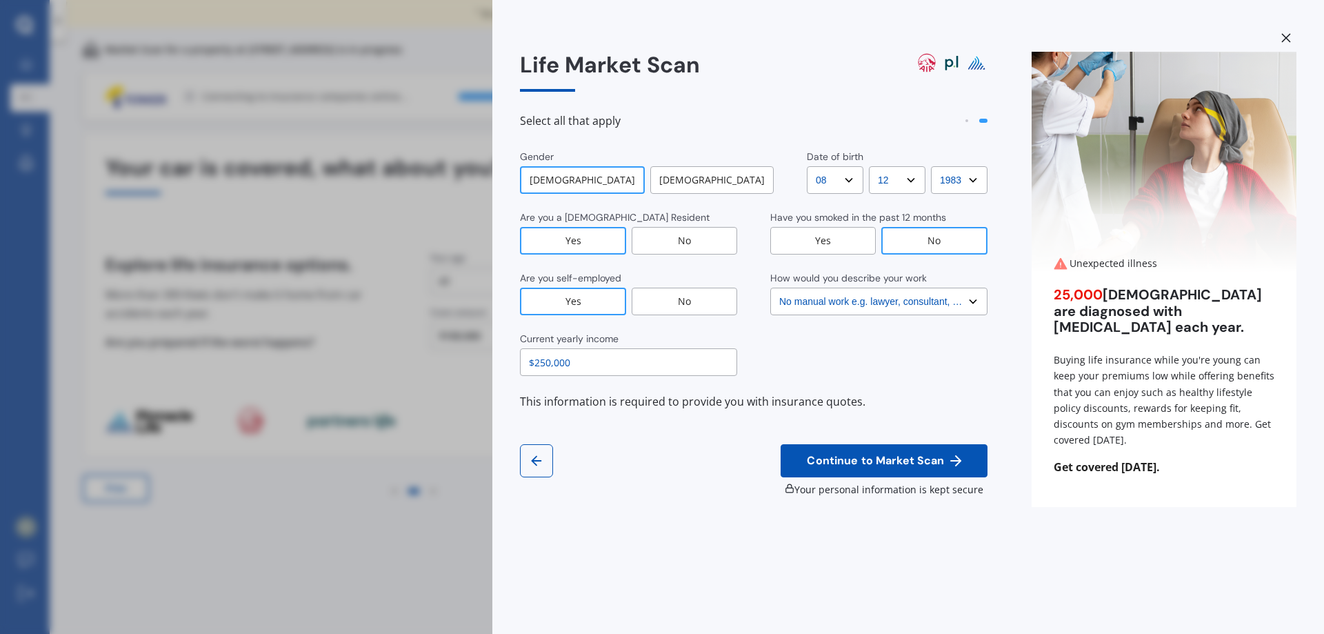
click at [897, 457] on span "Continue to Market Scan" at bounding box center [875, 460] width 143 height 13
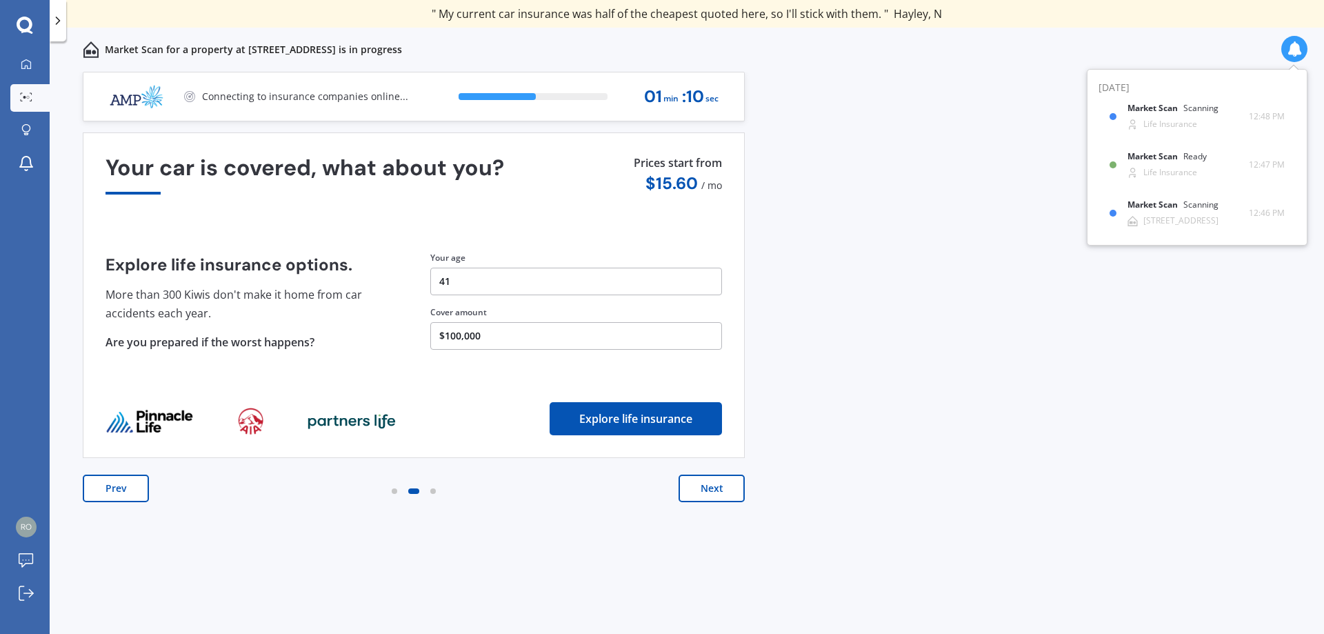
click at [1174, 160] on b "Market Scan" at bounding box center [1156, 157] width 56 height 10
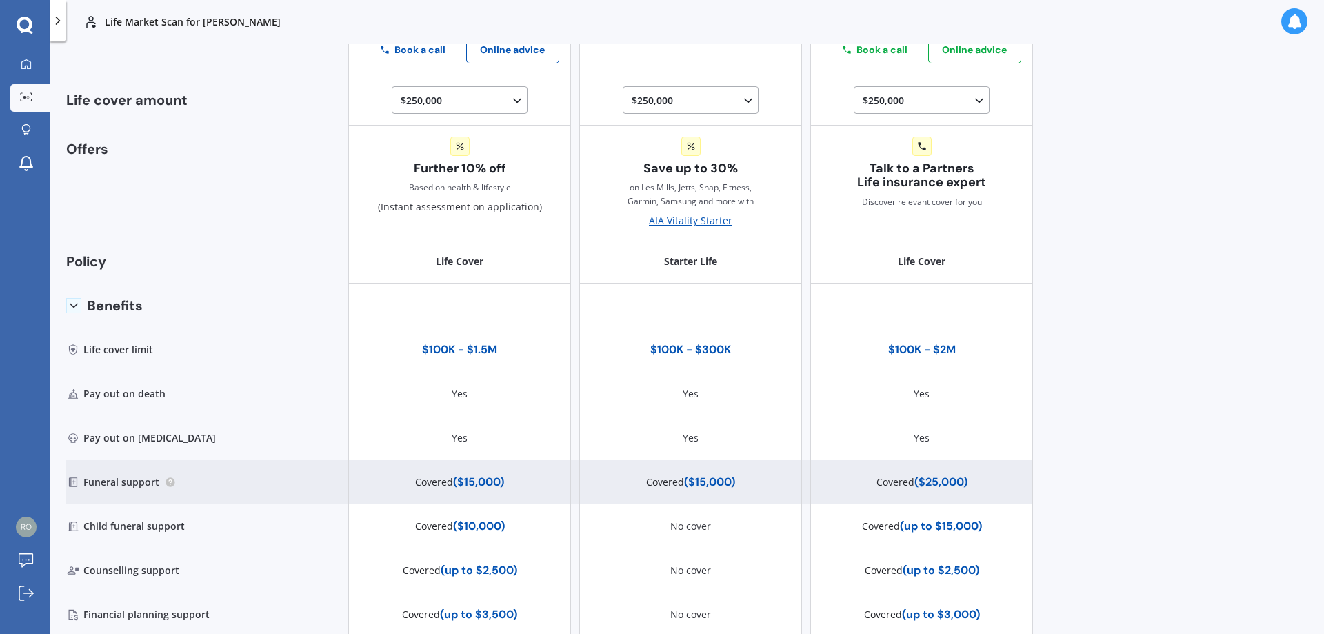
scroll to position [159, 0]
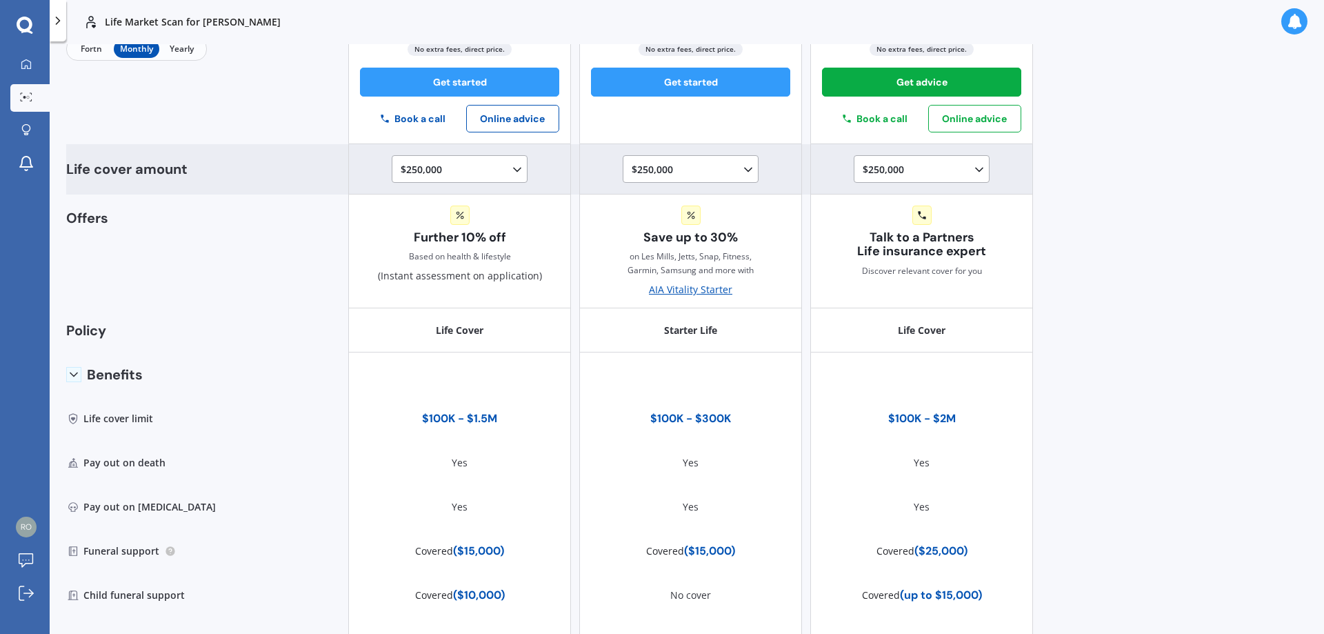
click at [514, 171] on polyline at bounding box center [517, 169] width 7 height 3
click at [510, 171] on icon at bounding box center [517, 170] width 14 height 14
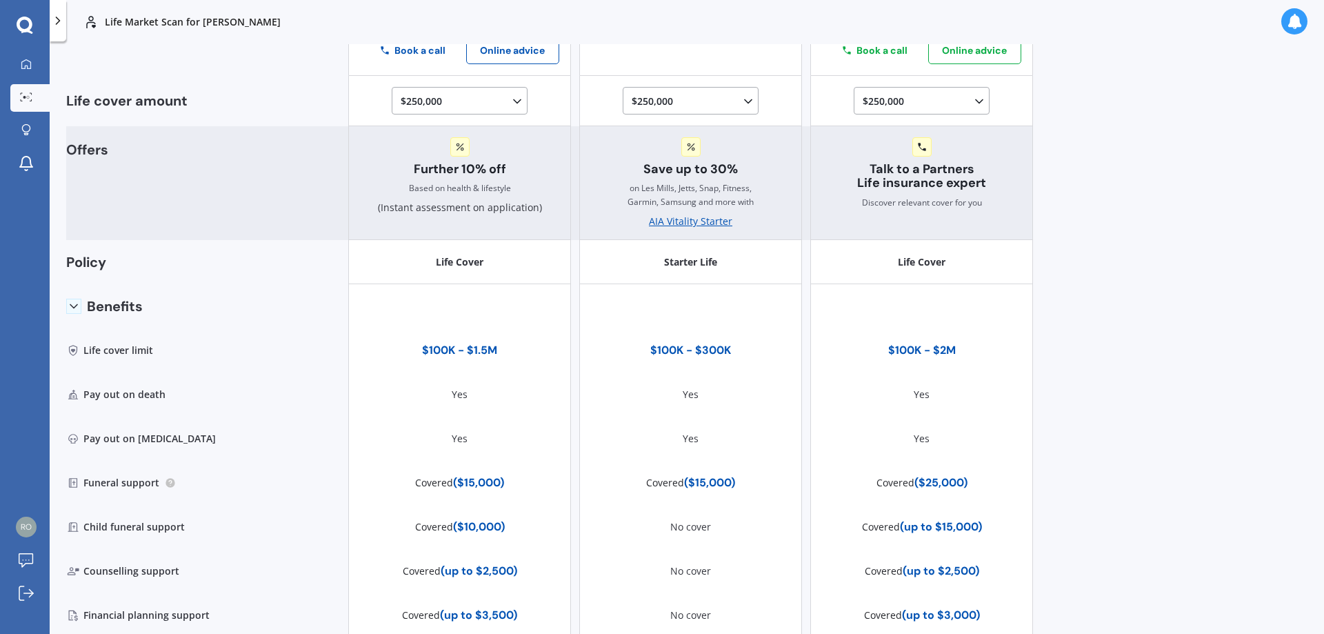
scroll to position [228, 0]
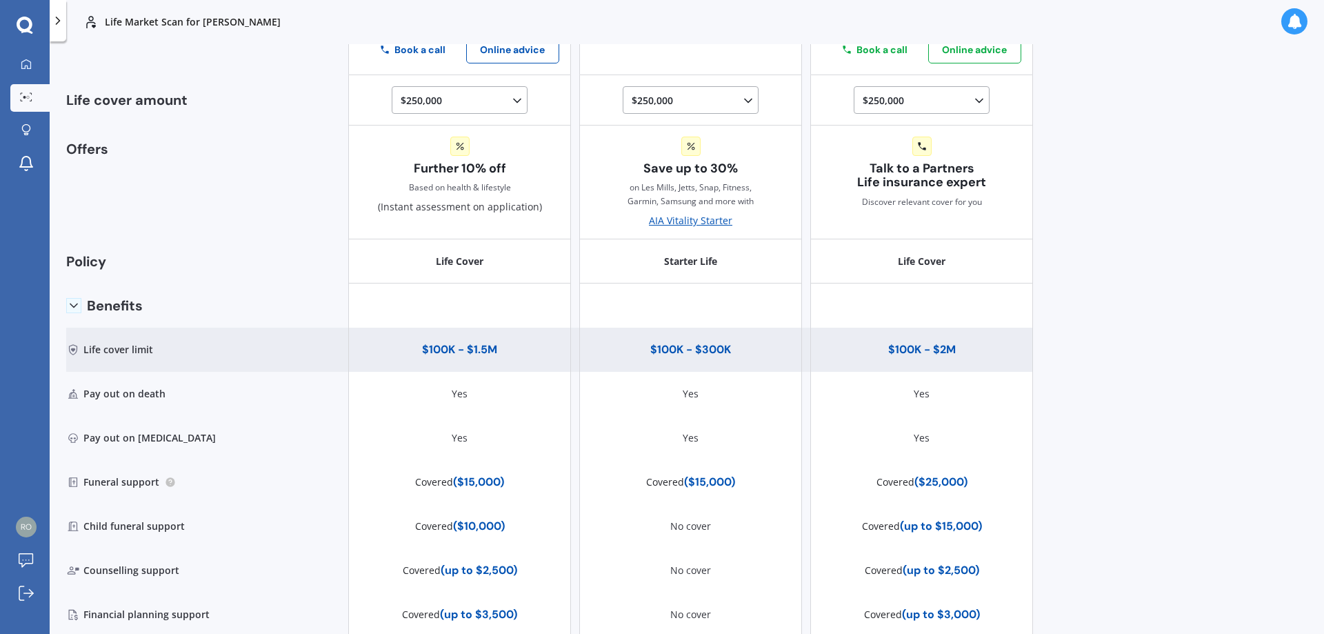
drag, startPoint x: 439, startPoint y: 356, endPoint x: 443, endPoint y: 348, distance: 8.3
click at [441, 353] on div "$100K - $1.5M" at bounding box center [459, 350] width 75 height 14
drag, startPoint x: 443, startPoint y: 347, endPoint x: 117, endPoint y: 330, distance: 326.6
click at [443, 347] on div "$100K - $1.5M" at bounding box center [459, 350] width 75 height 14
click at [77, 354] on img at bounding box center [73, 350] width 14 height 14
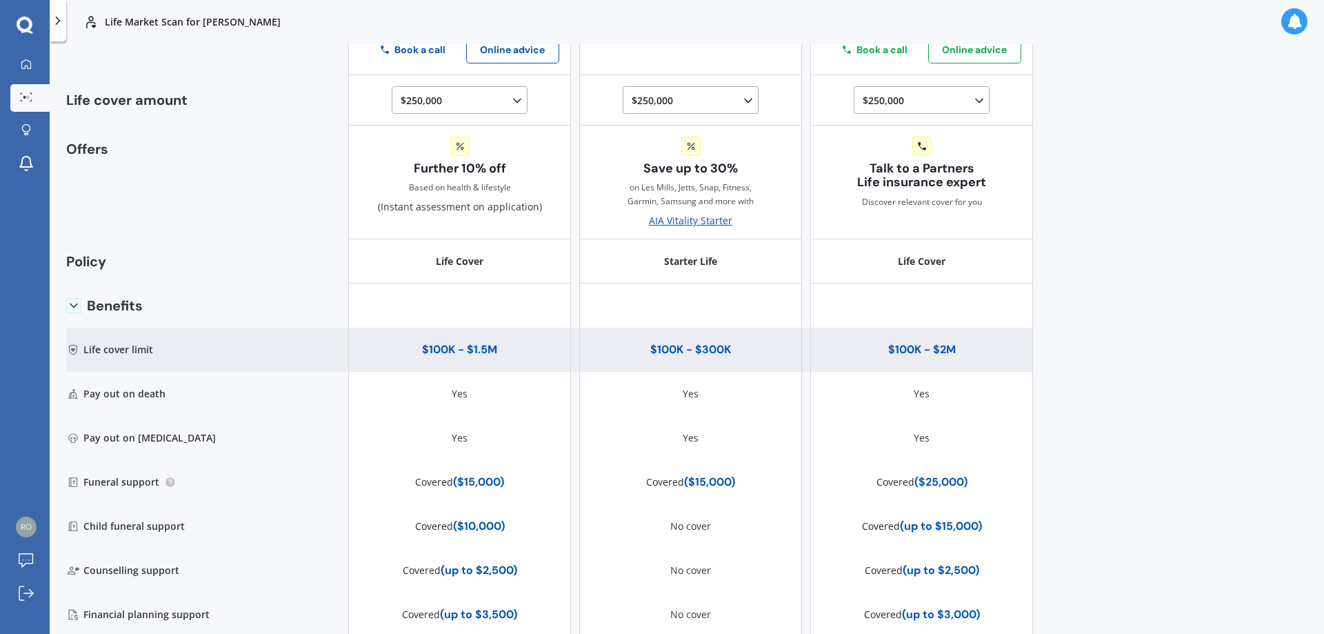
drag, startPoint x: 95, startPoint y: 346, endPoint x: 97, endPoint y: 339, distance: 7.7
click at [96, 346] on div "Life cover limit" at bounding box center [141, 350] width 150 height 44
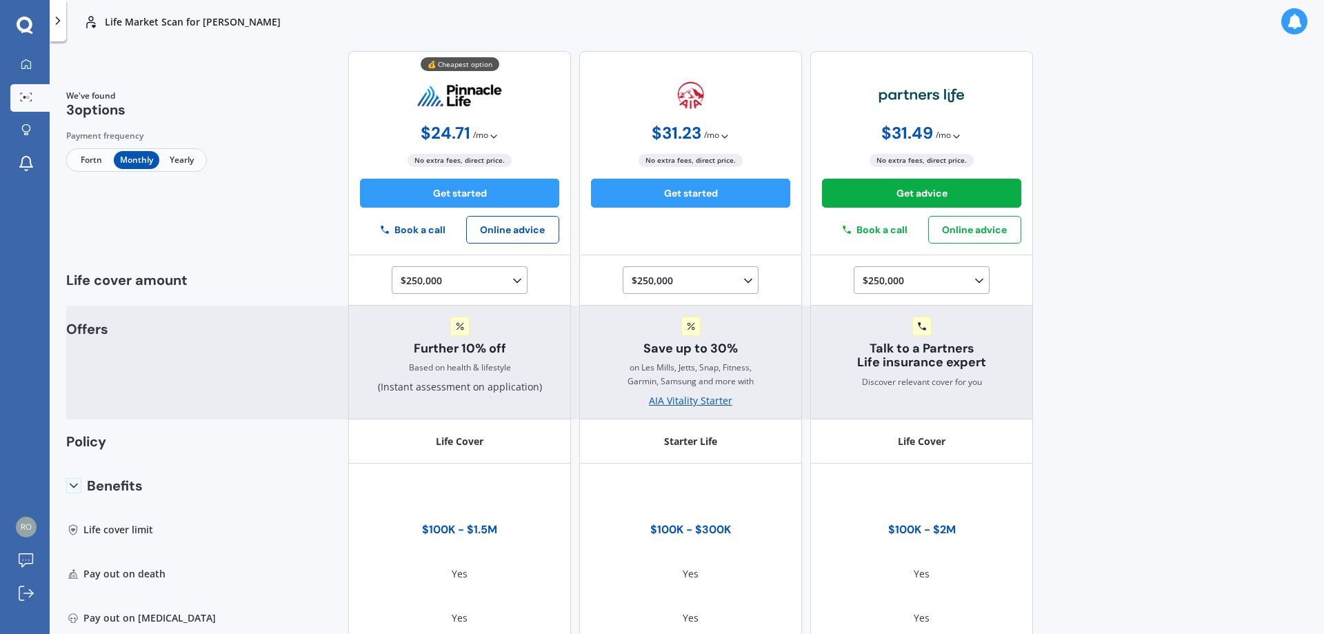
scroll to position [0, 0]
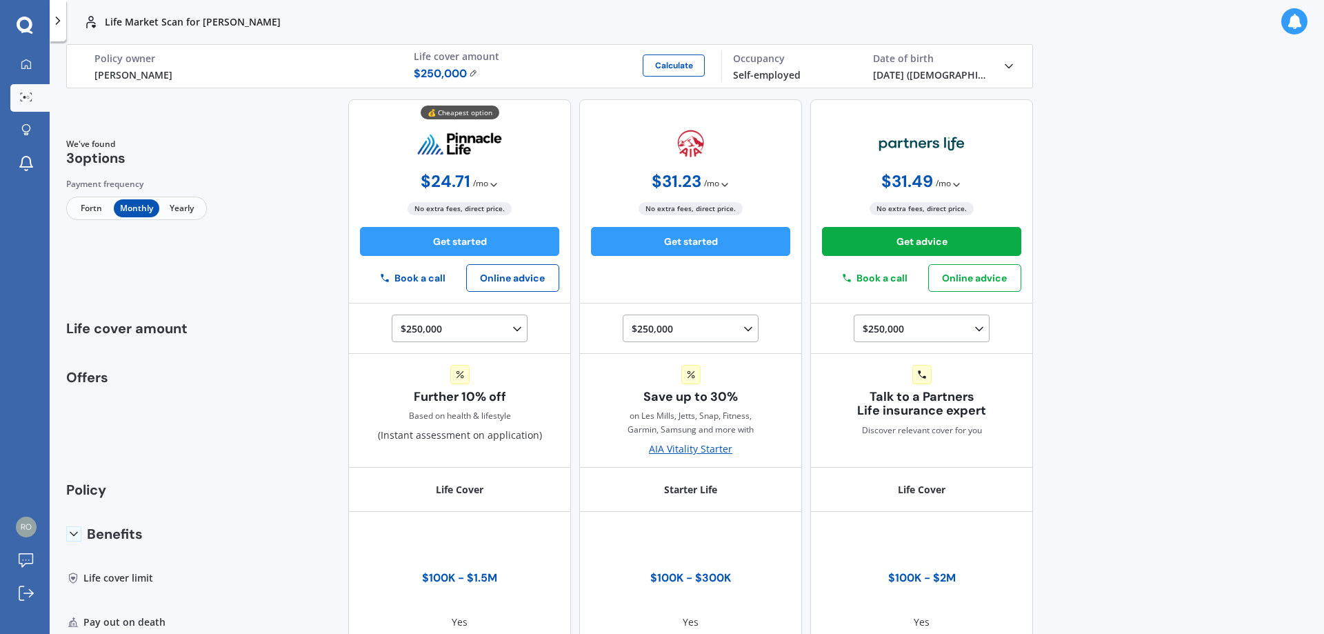
click at [91, 204] on span "Fortn" at bounding box center [91, 208] width 45 height 18
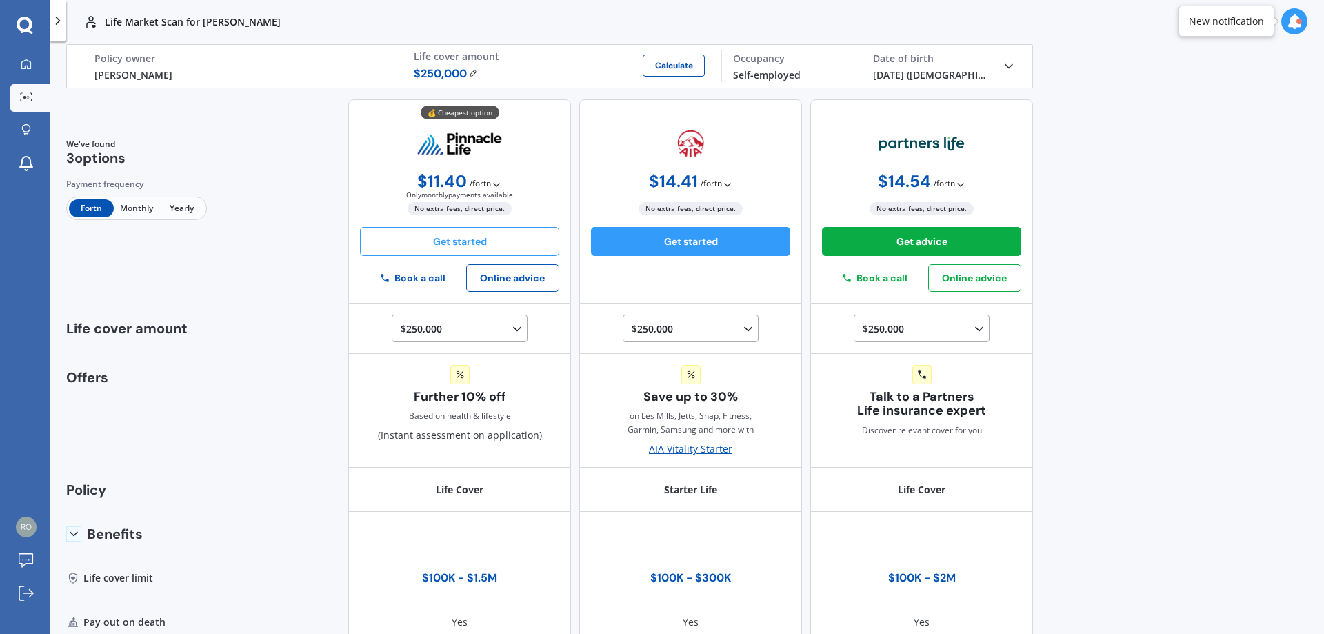
click at [470, 240] on button "Get started" at bounding box center [459, 241] width 199 height 29
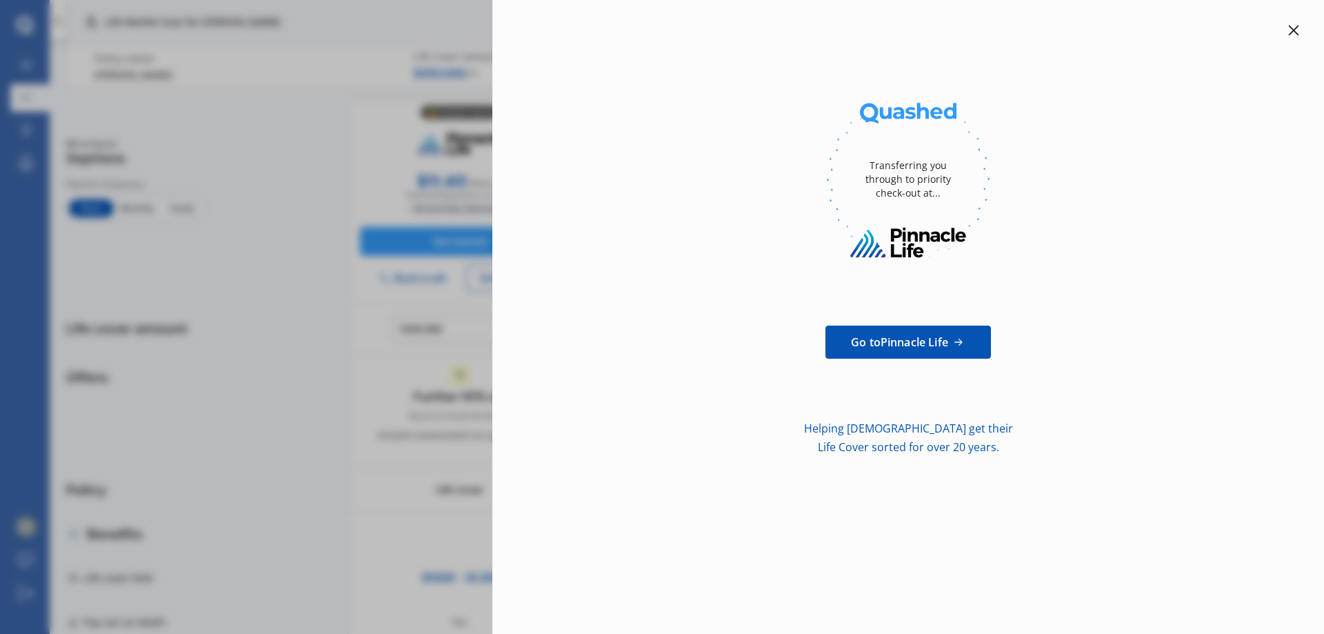
click at [1290, 37] on div at bounding box center [1293, 30] width 17 height 17
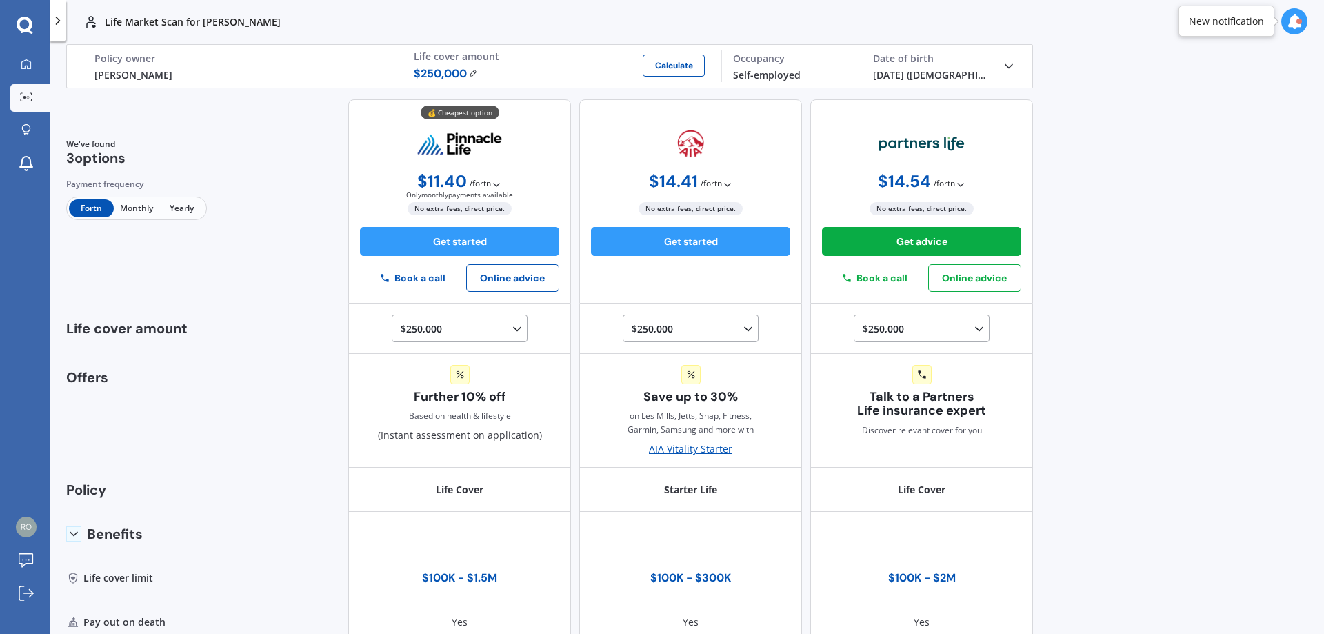
click at [56, 26] on icon at bounding box center [58, 21] width 14 height 14
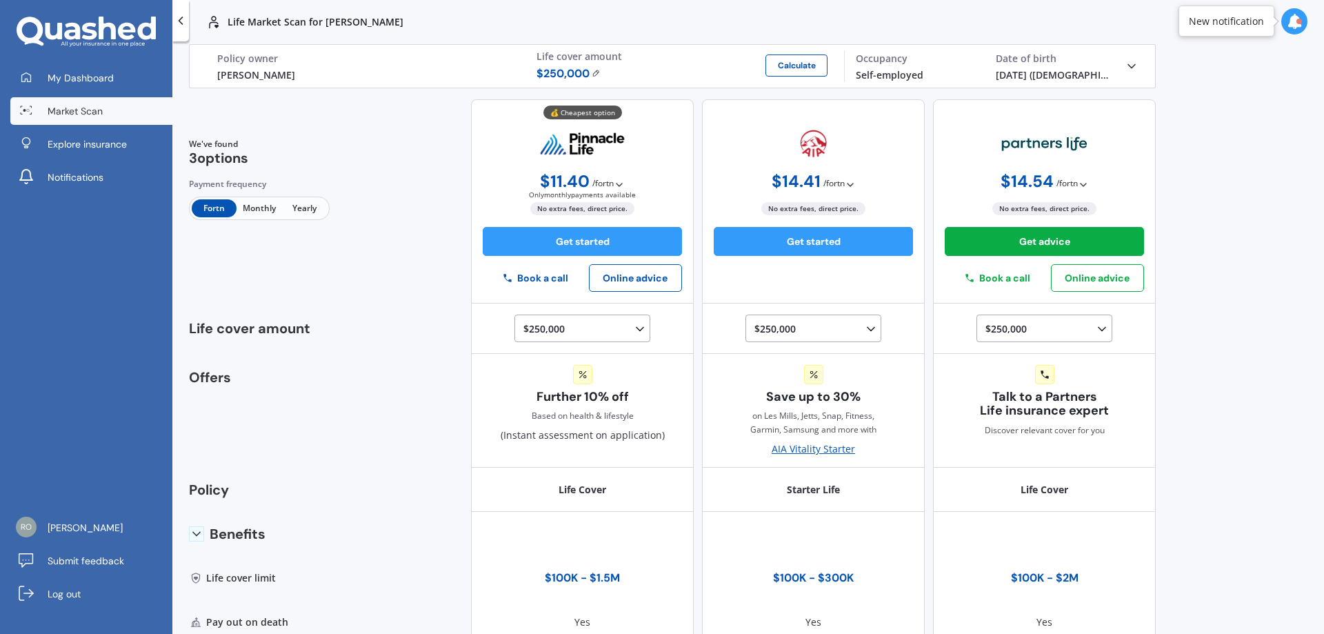
click at [185, 15] on icon at bounding box center [181, 21] width 14 height 14
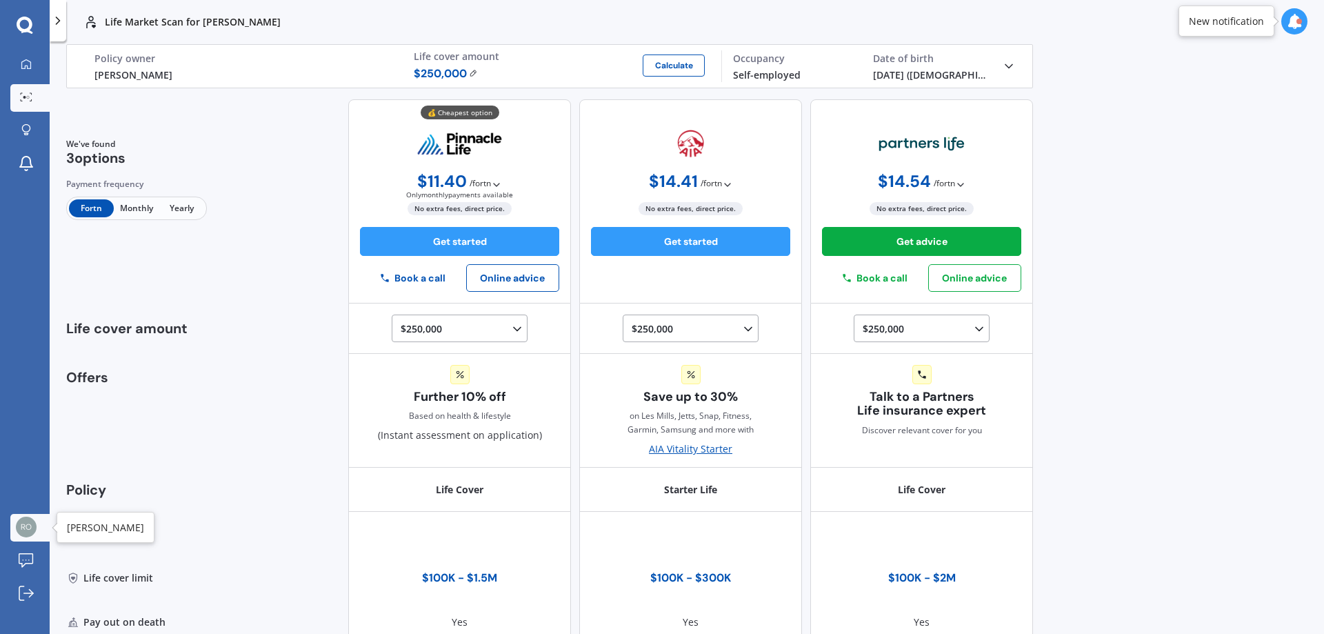
click at [25, 533] on img at bounding box center [26, 527] width 21 height 21
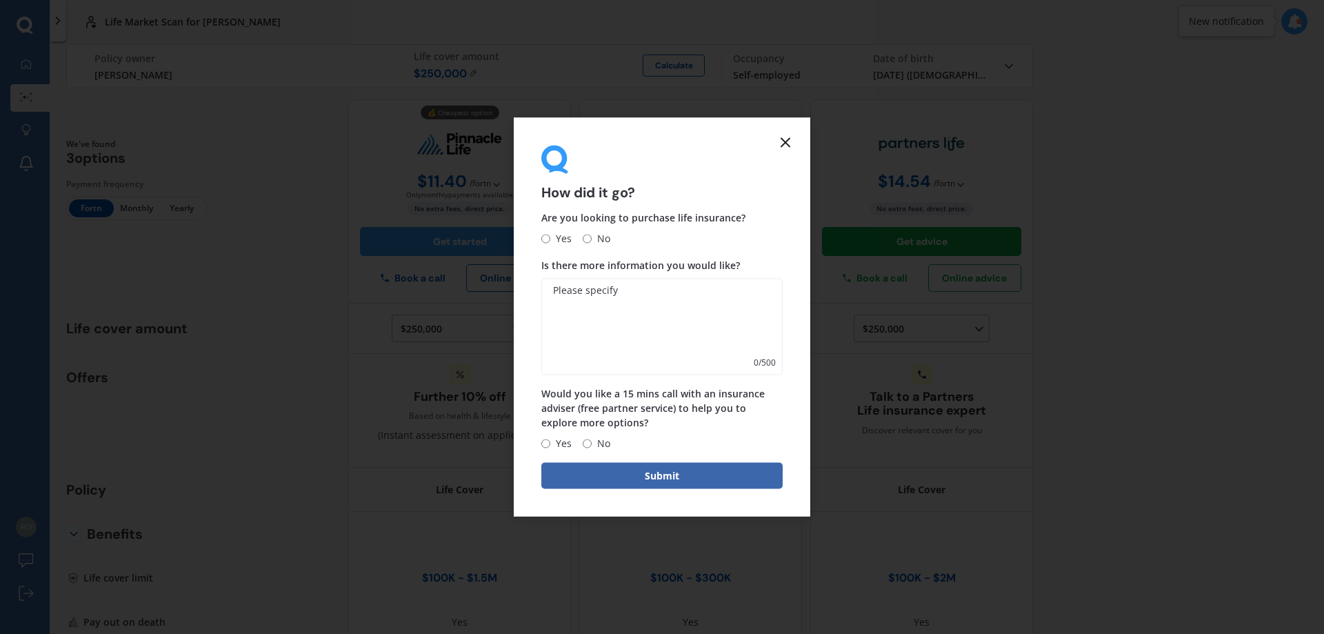
click at [788, 136] on icon at bounding box center [785, 142] width 17 height 17
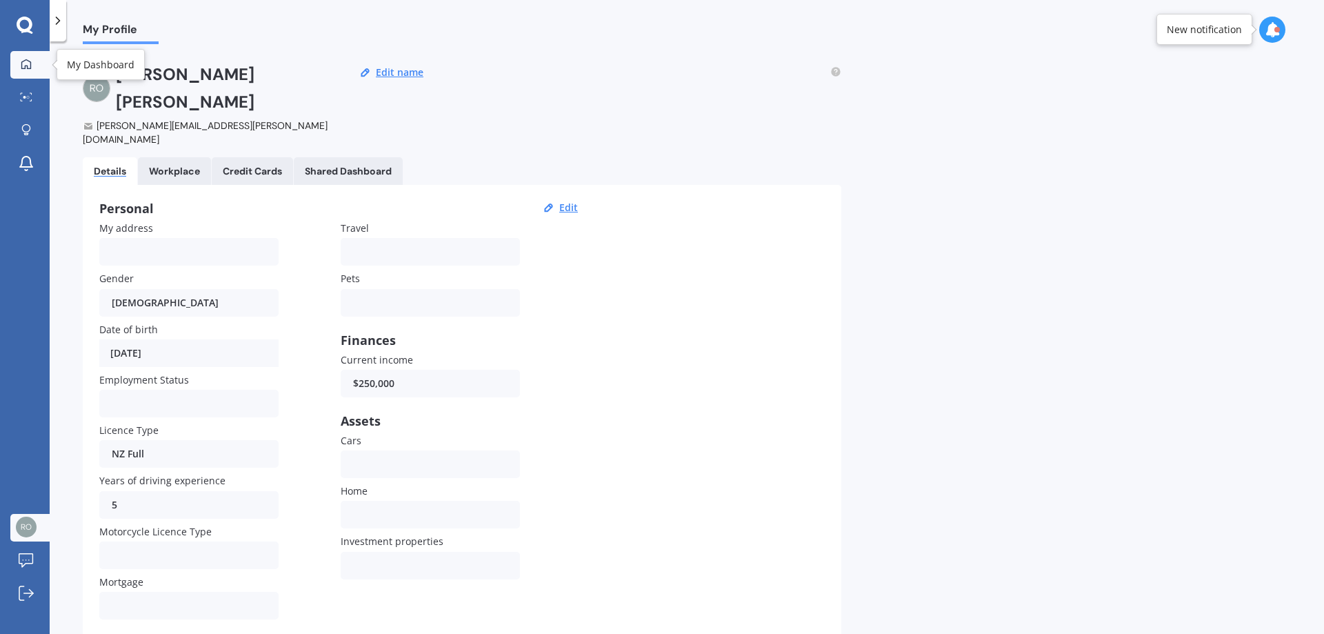
click at [36, 55] on link "My Dashboard" at bounding box center [29, 65] width 39 height 28
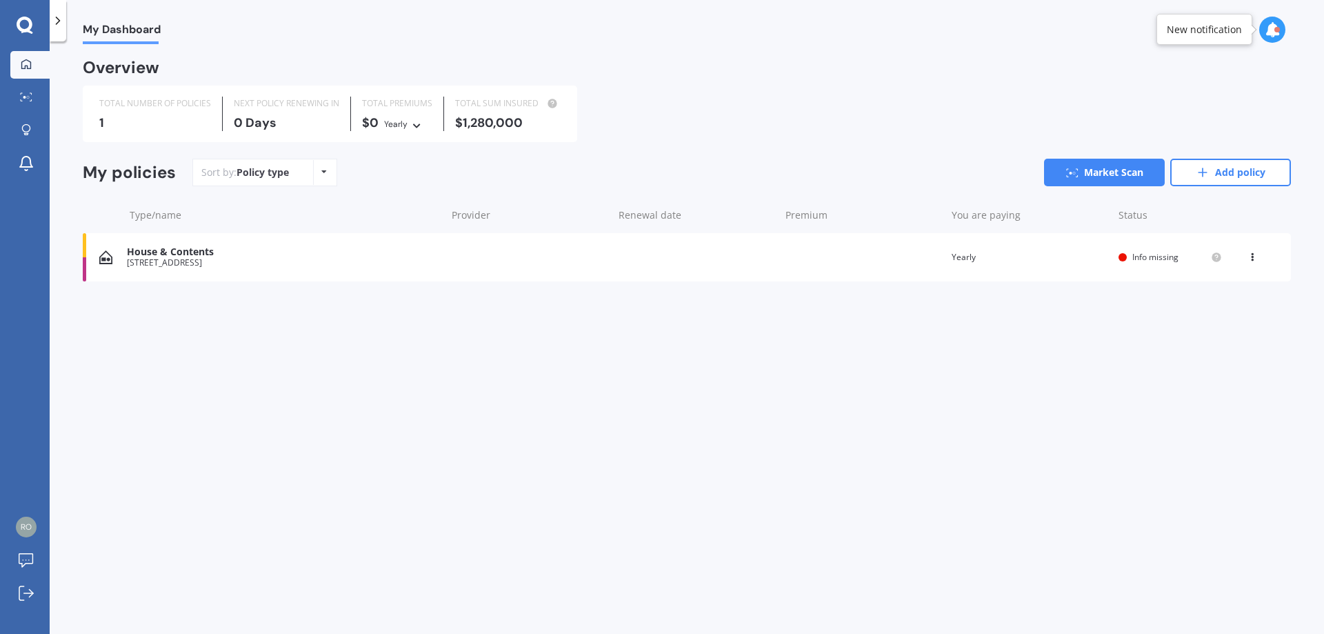
click at [207, 254] on div "House & Contents" at bounding box center [283, 252] width 312 height 12
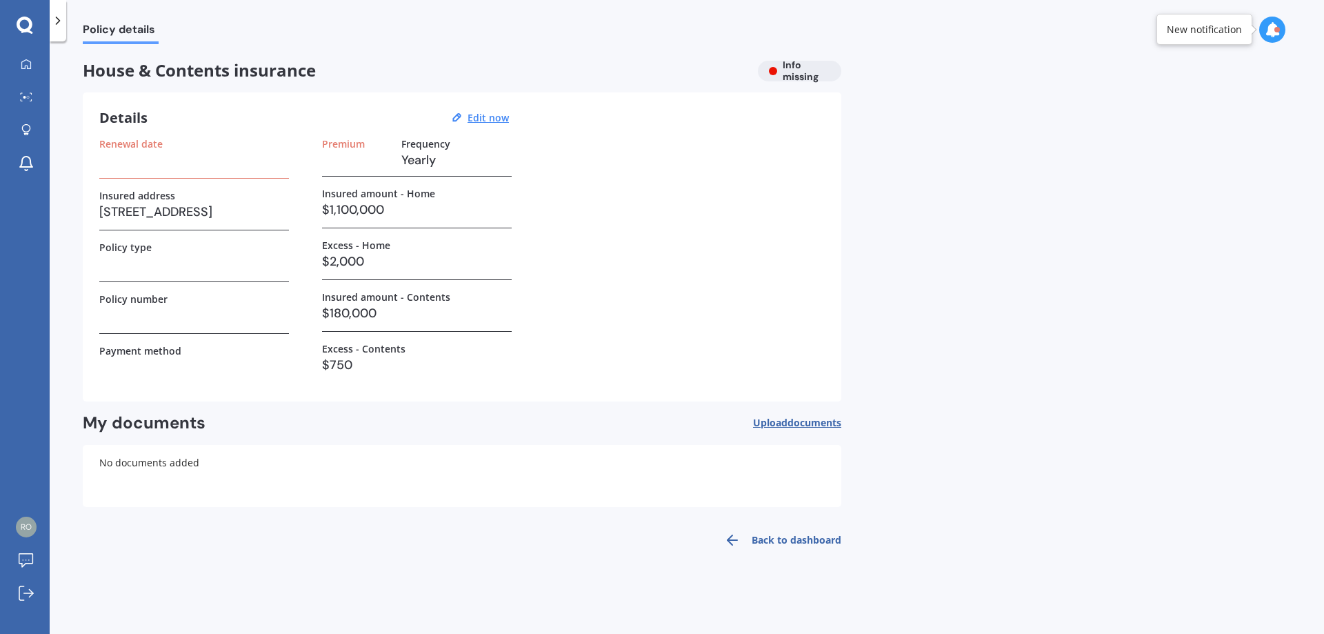
drag, startPoint x: 118, startPoint y: 168, endPoint x: 128, endPoint y: 161, distance: 11.9
click at [121, 165] on h3 at bounding box center [194, 160] width 190 height 21
drag, startPoint x: 128, startPoint y: 160, endPoint x: 302, endPoint y: 137, distance: 175.3
click at [138, 154] on h3 at bounding box center [194, 160] width 190 height 21
click at [16, 94] on div at bounding box center [26, 97] width 21 height 10
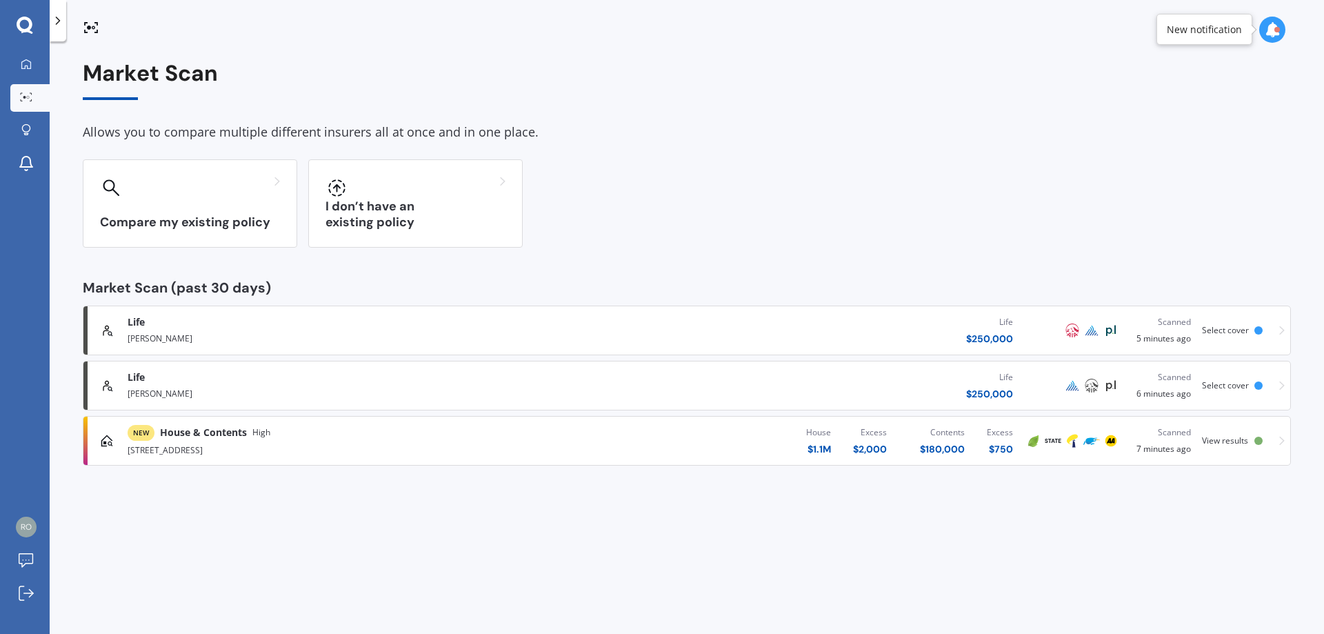
click at [1242, 431] on div "NEW House & Contents High 137 Kings Crescent, Hutt Central, Lower Hutt 5010 Hou…" at bounding box center [687, 440] width 1196 height 41
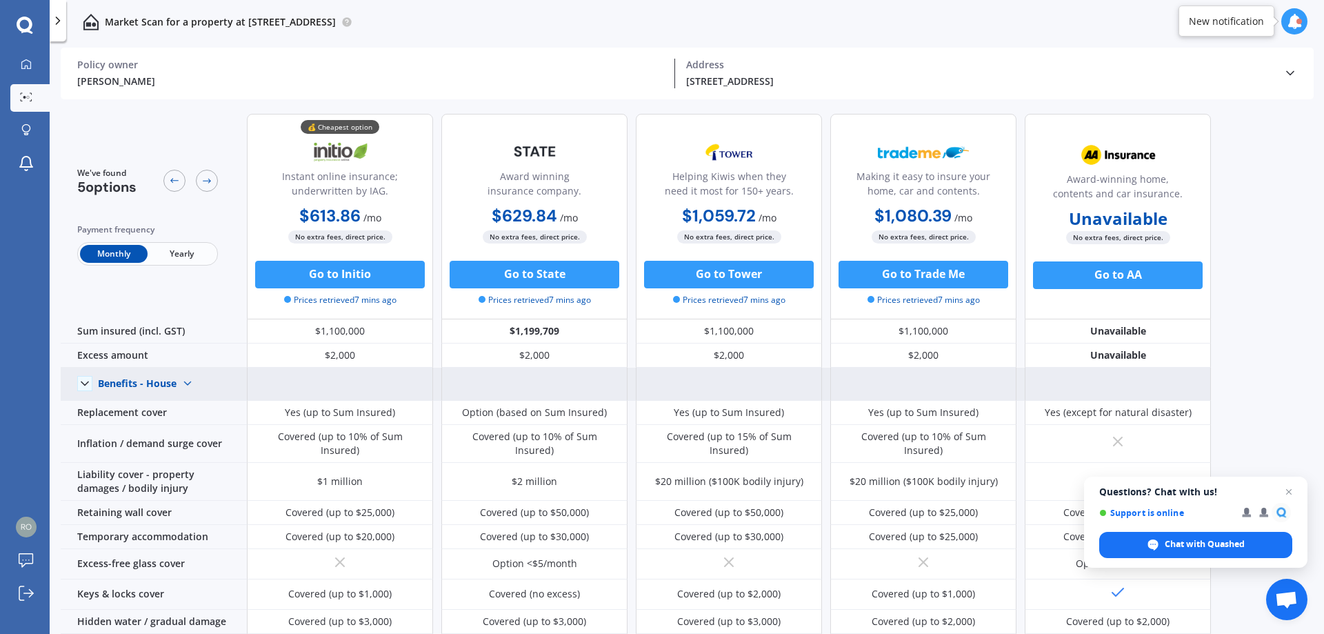
click at [192, 379] on img at bounding box center [188, 383] width 22 height 22
click at [164, 434] on span "Benefits - Contents" at bounding box center [154, 431] width 88 height 13
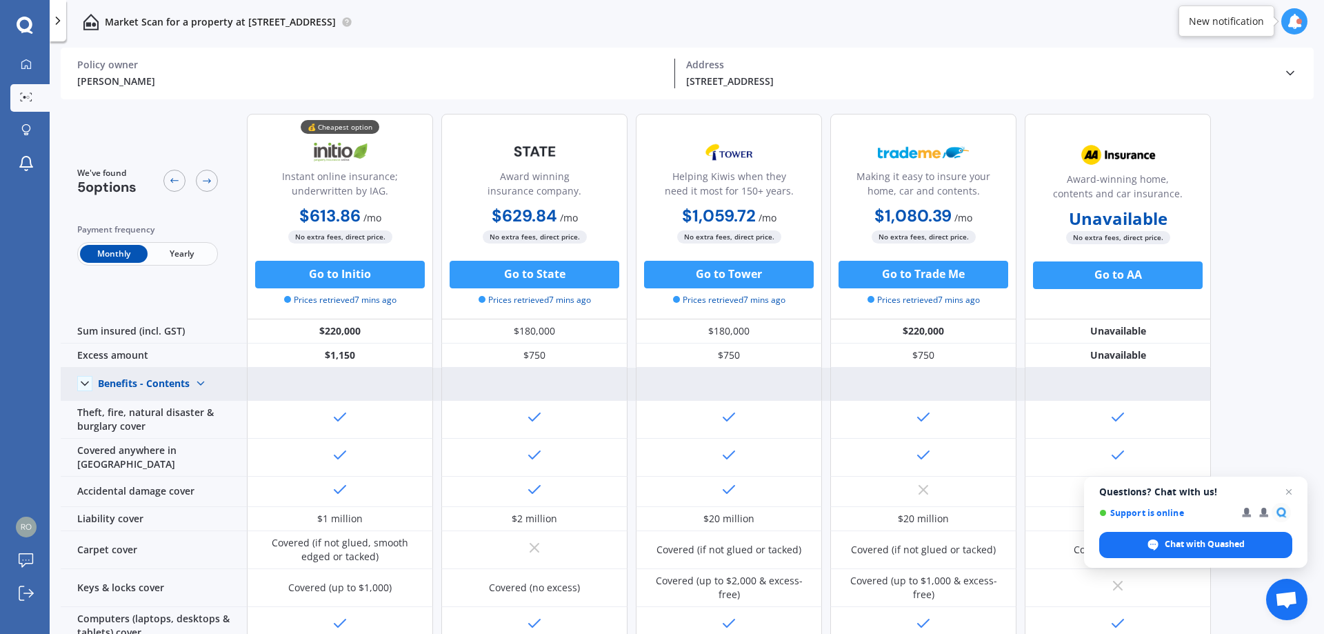
click at [199, 385] on img at bounding box center [201, 383] width 22 height 22
click at [159, 405] on span "Benefits - House" at bounding box center [147, 407] width 75 height 13
